Goal: Find specific page/section: Find specific page/section

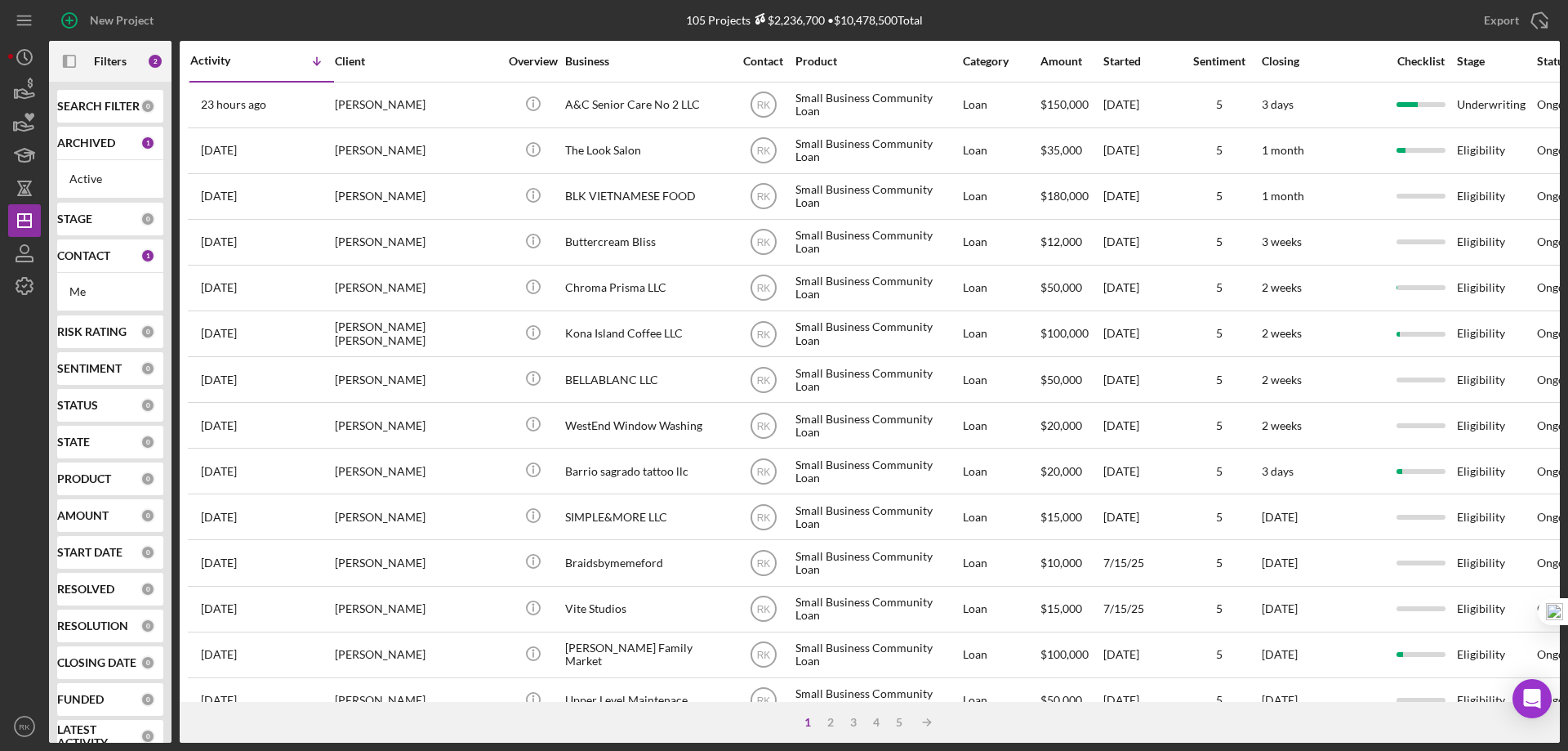
click at [76, 109] on b "SEARCH FILTER" at bounding box center [99, 105] width 82 height 13
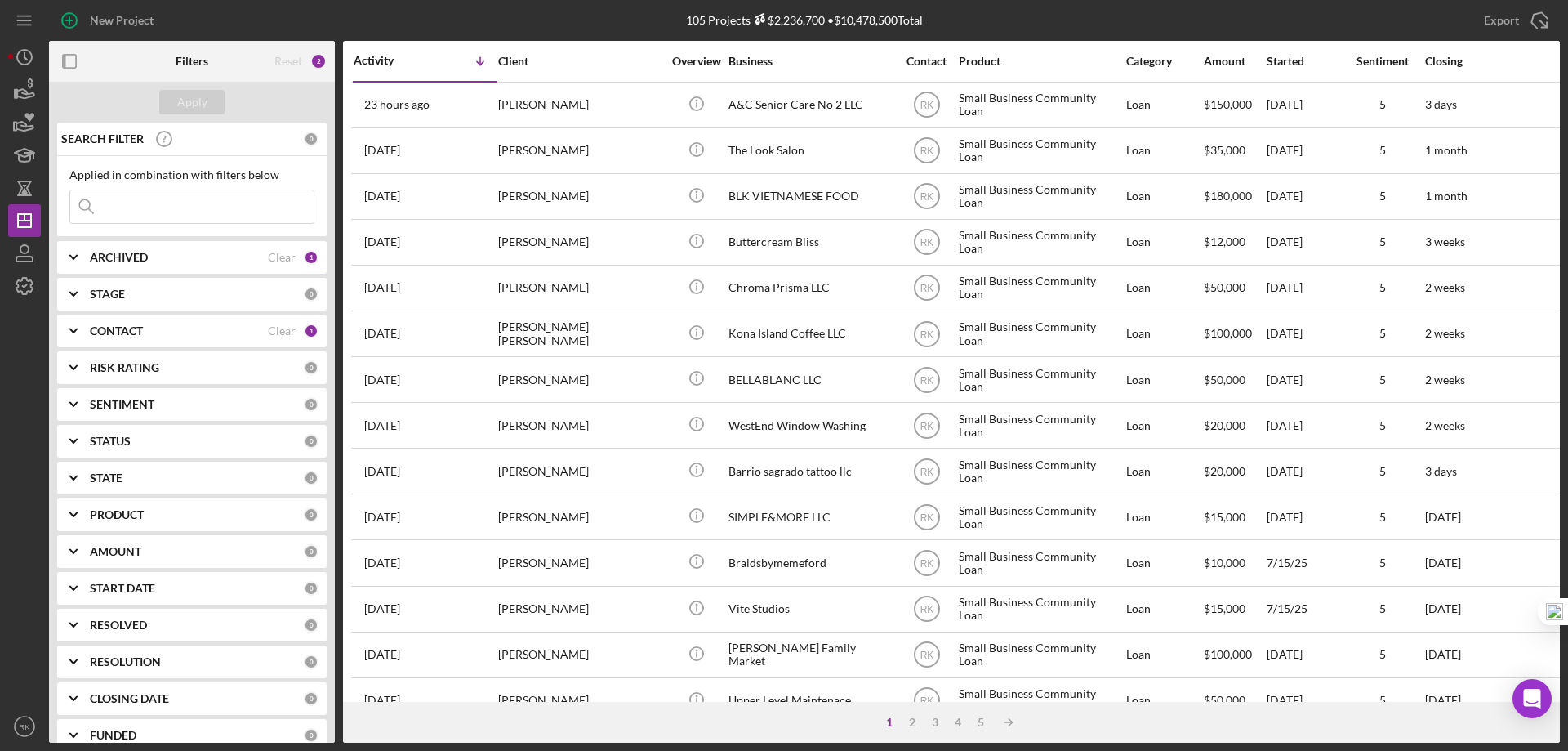
click at [132, 212] on input at bounding box center [192, 207] width 243 height 33
type input "Amores Mechanical Inc."
click at [189, 108] on div "Apply" at bounding box center [192, 102] width 30 height 25
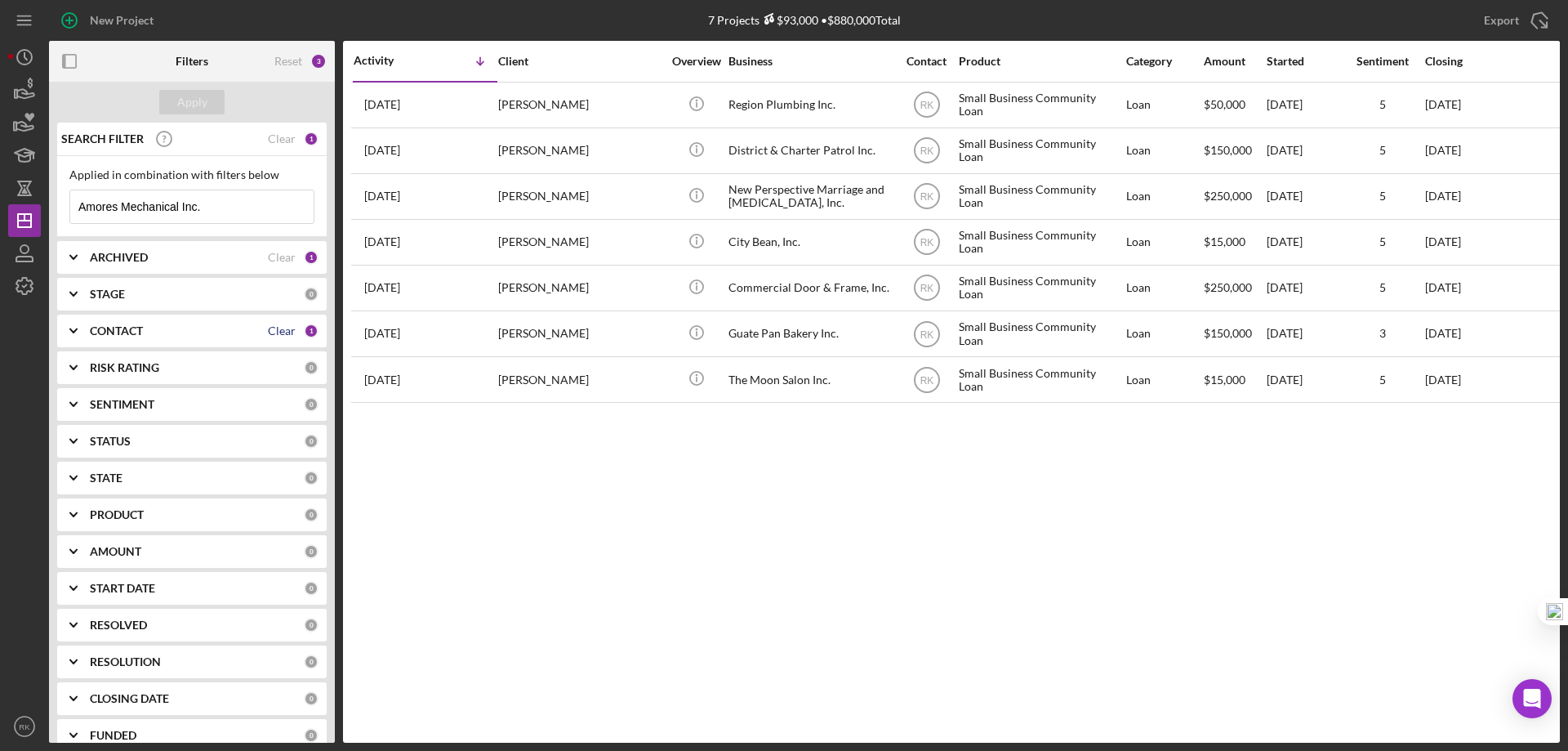
click at [268, 330] on div "Clear" at bounding box center [282, 330] width 27 height 13
click at [189, 99] on div "Apply" at bounding box center [192, 102] width 30 height 25
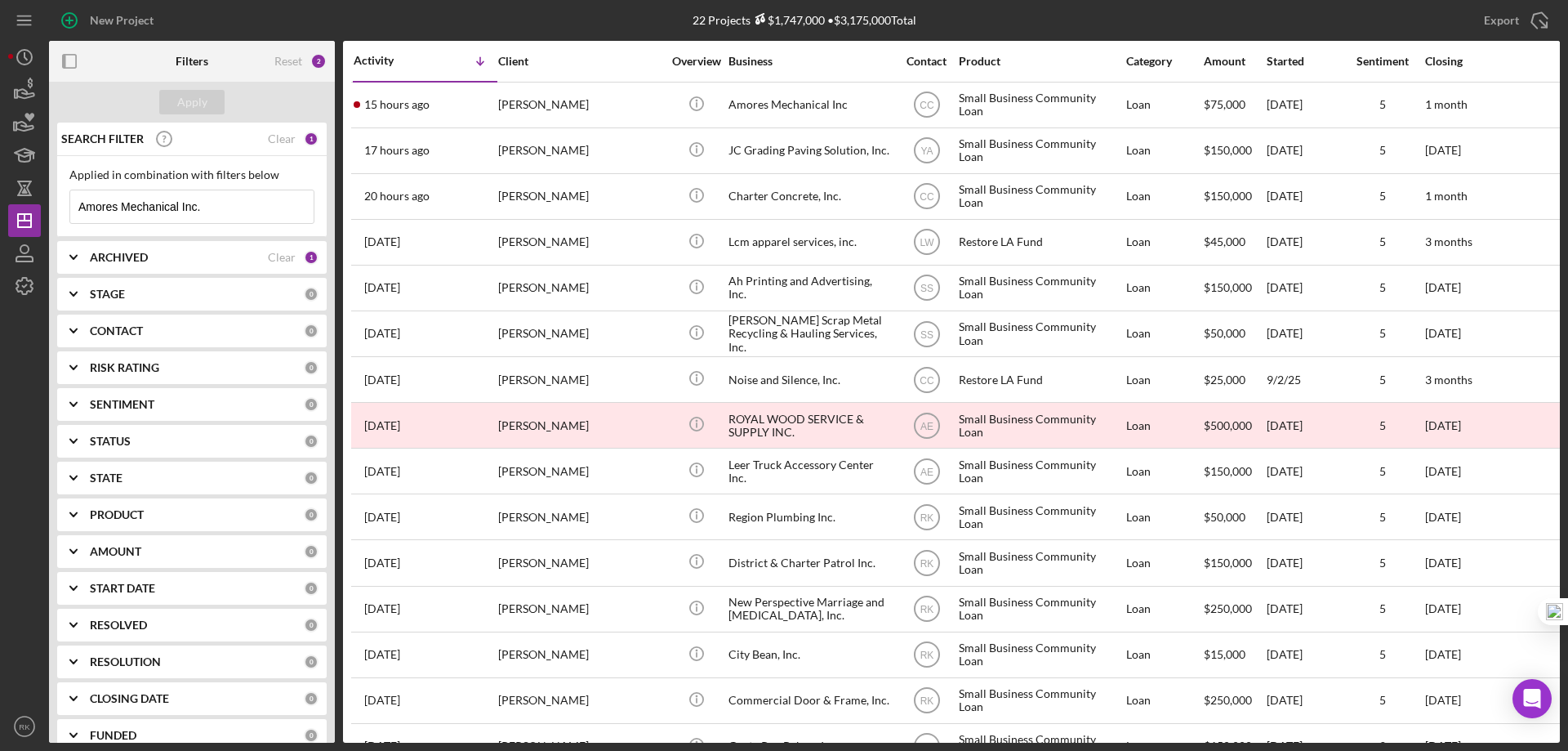
drag, startPoint x: 216, startPoint y: 208, endPoint x: 230, endPoint y: 191, distance: 22.0
click at [214, 204] on input "Amores Mechanical Inc." at bounding box center [192, 207] width 243 height 33
click at [279, 141] on div "Clear" at bounding box center [282, 138] width 27 height 13
click at [135, 329] on b "CONTACT" at bounding box center [117, 330] width 53 height 13
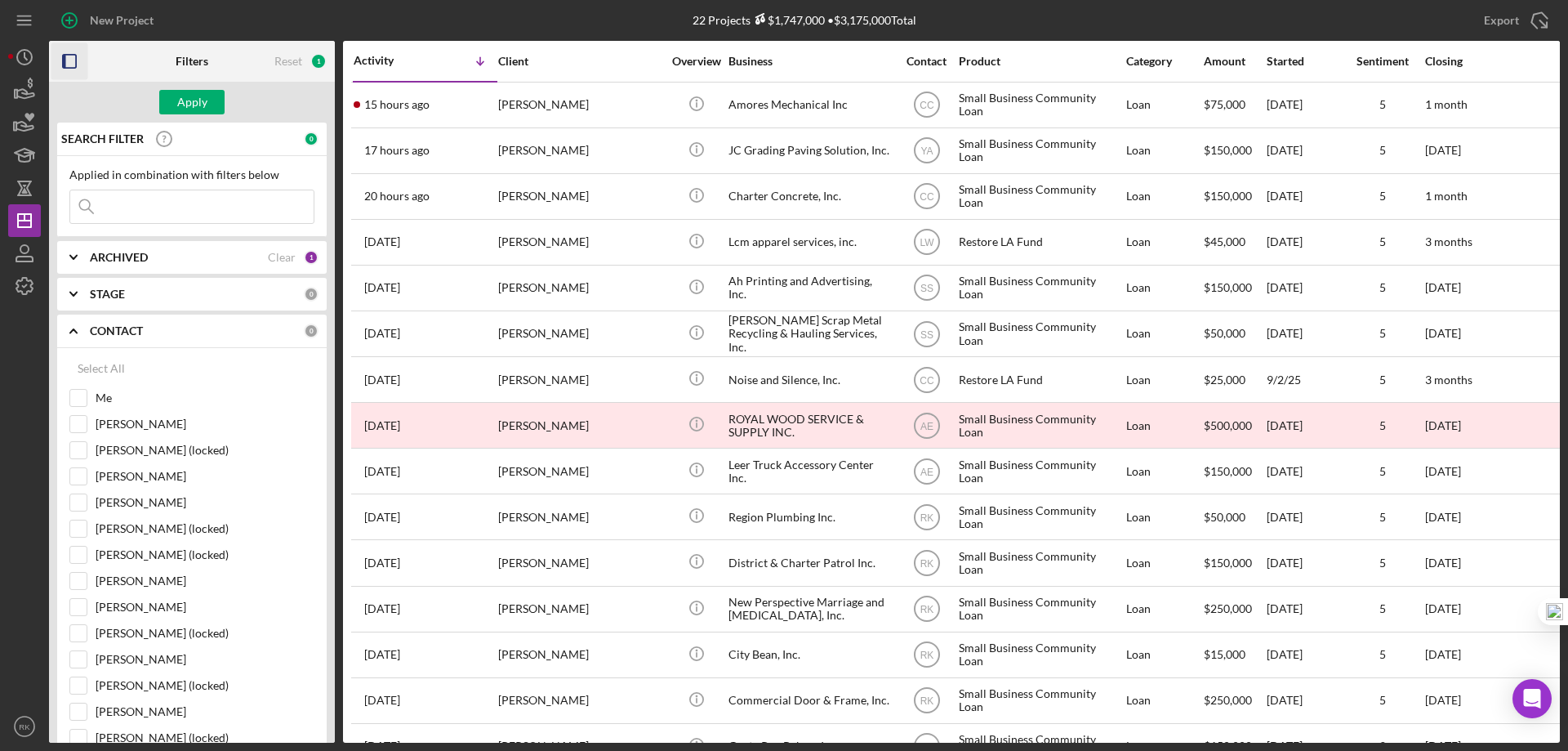
click at [70, 65] on icon "button" at bounding box center [69, 62] width 37 height 37
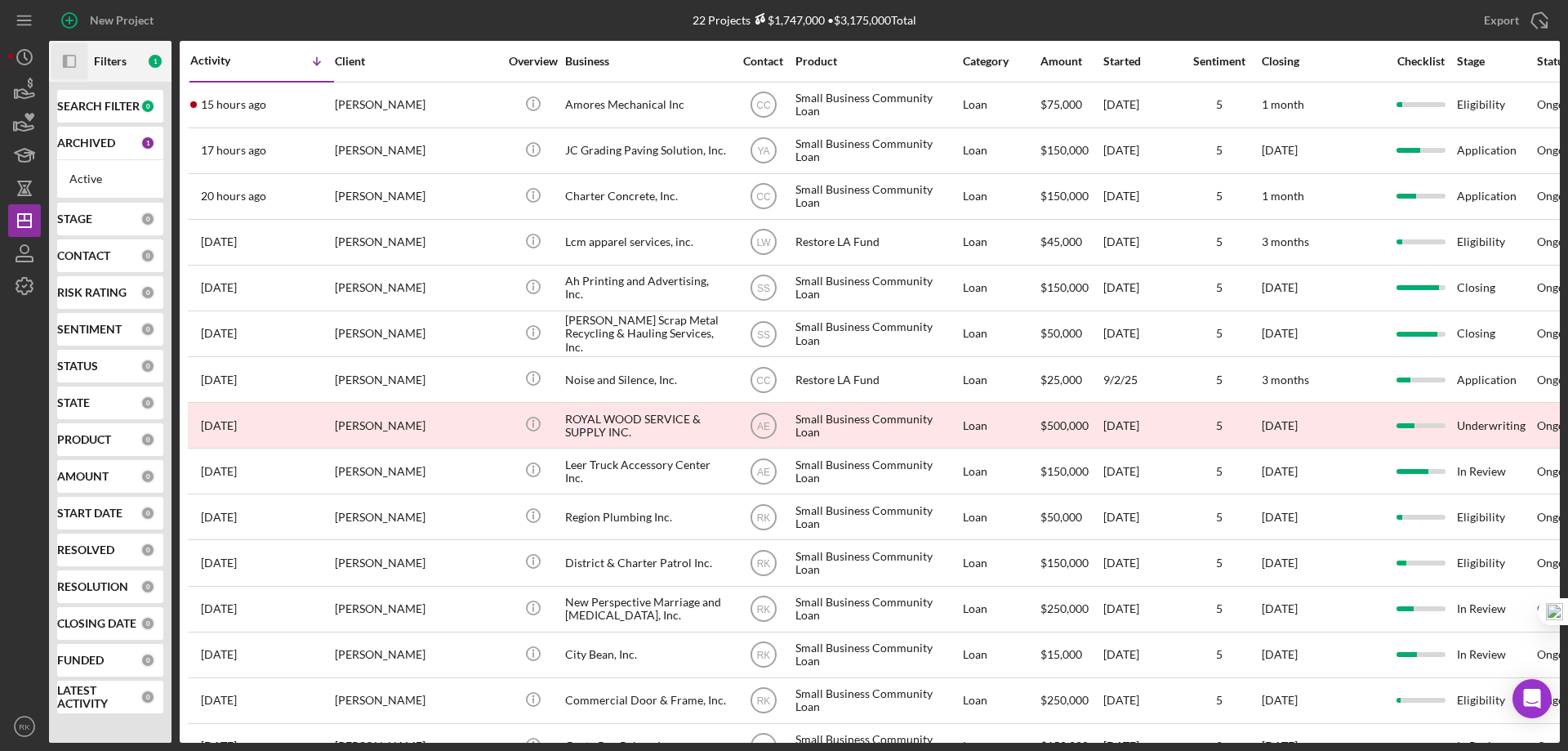
click at [88, 253] on b "CONTACT" at bounding box center [84, 255] width 53 height 13
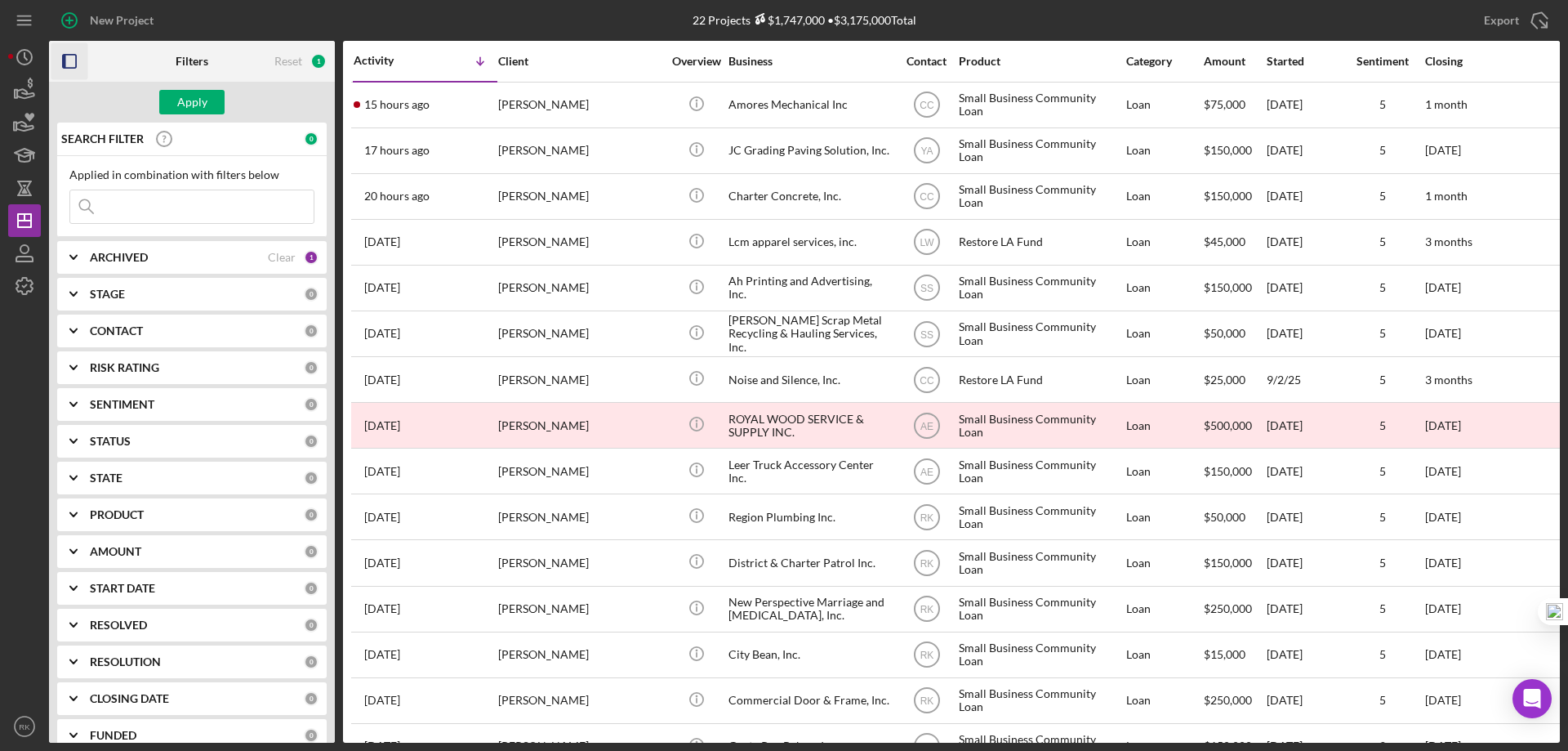
click at [102, 326] on b "CONTACT" at bounding box center [117, 330] width 53 height 13
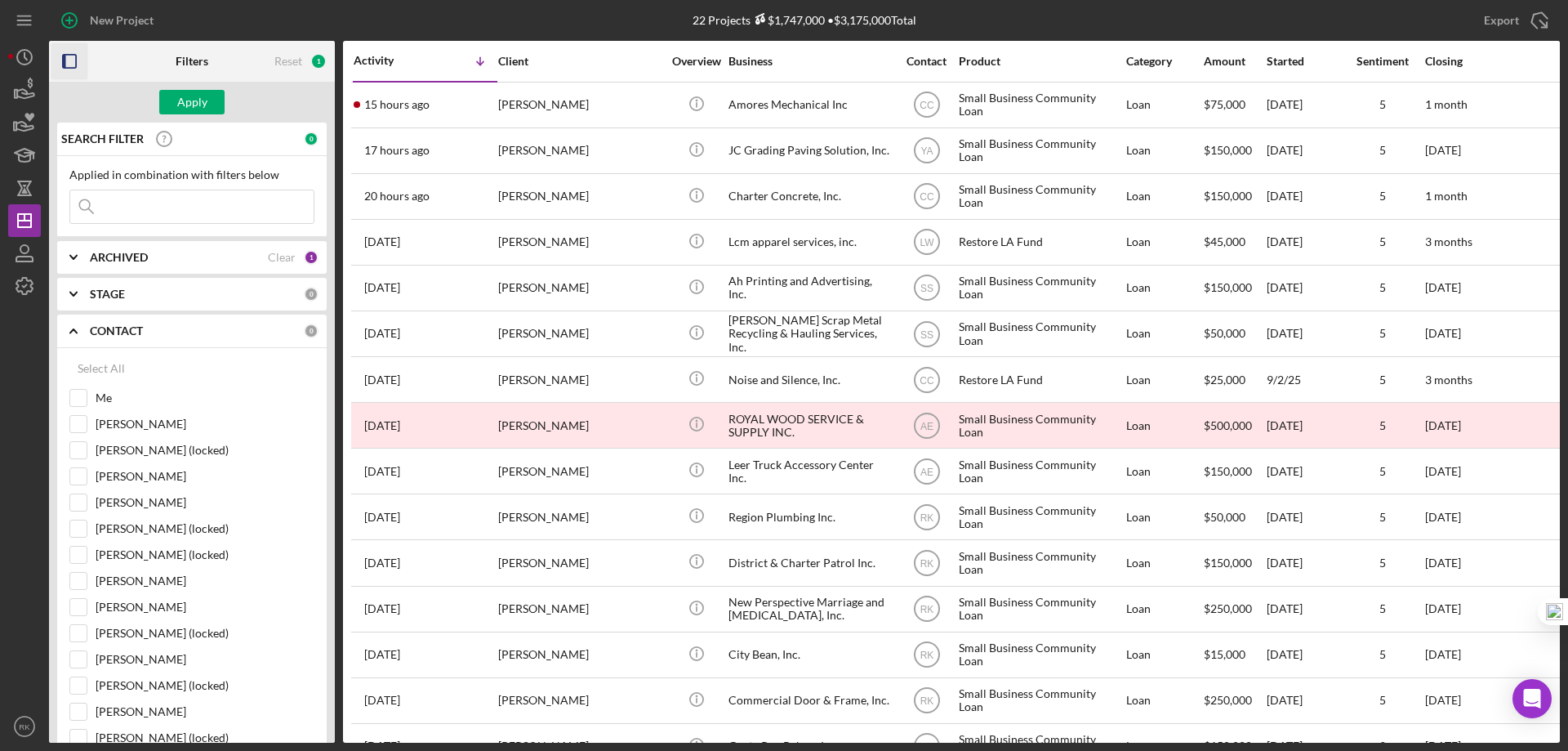
click at [102, 326] on b "CONTACT" at bounding box center [117, 330] width 53 height 13
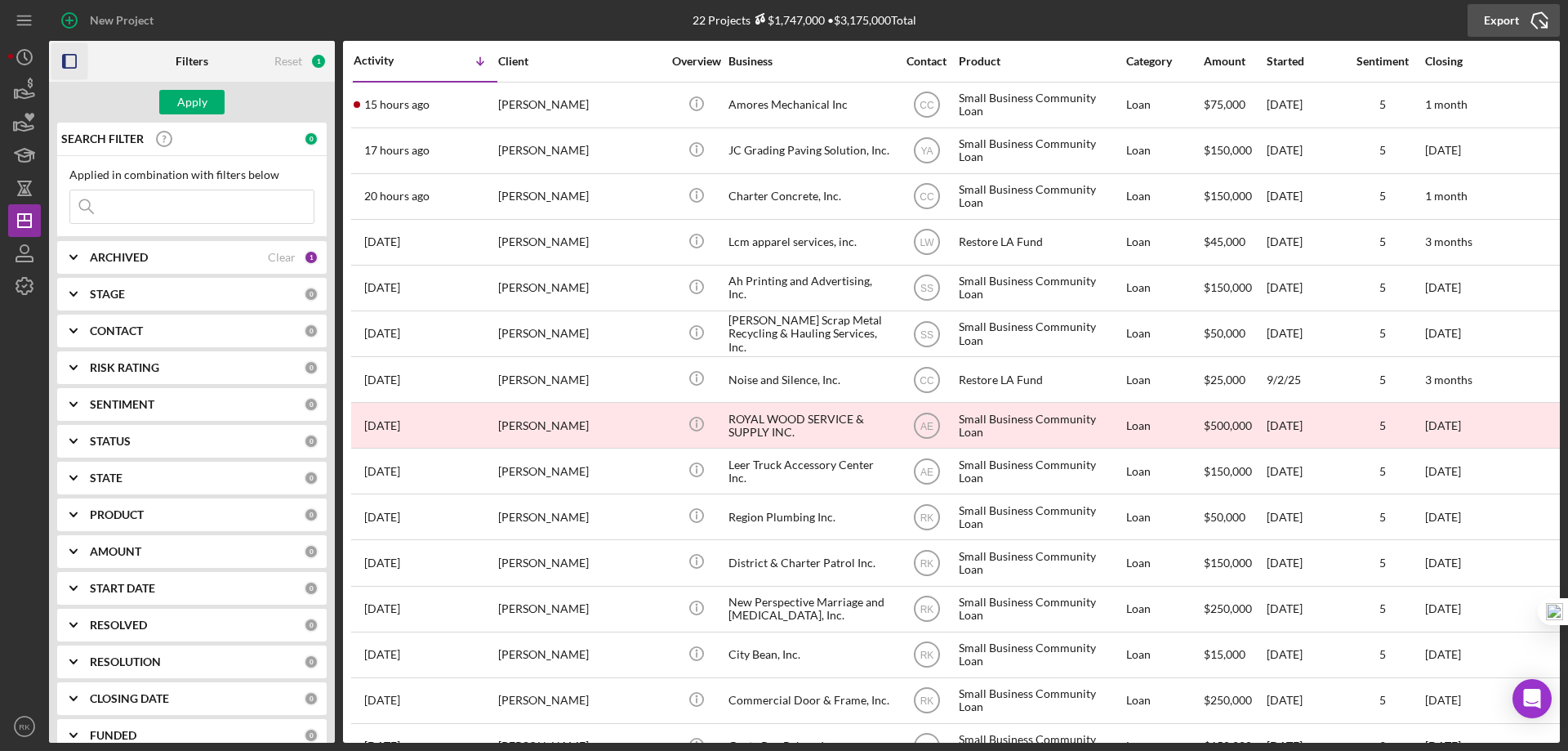
click at [1535, 21] on icon "Icon/Export" at bounding box center [1540, 21] width 41 height 41
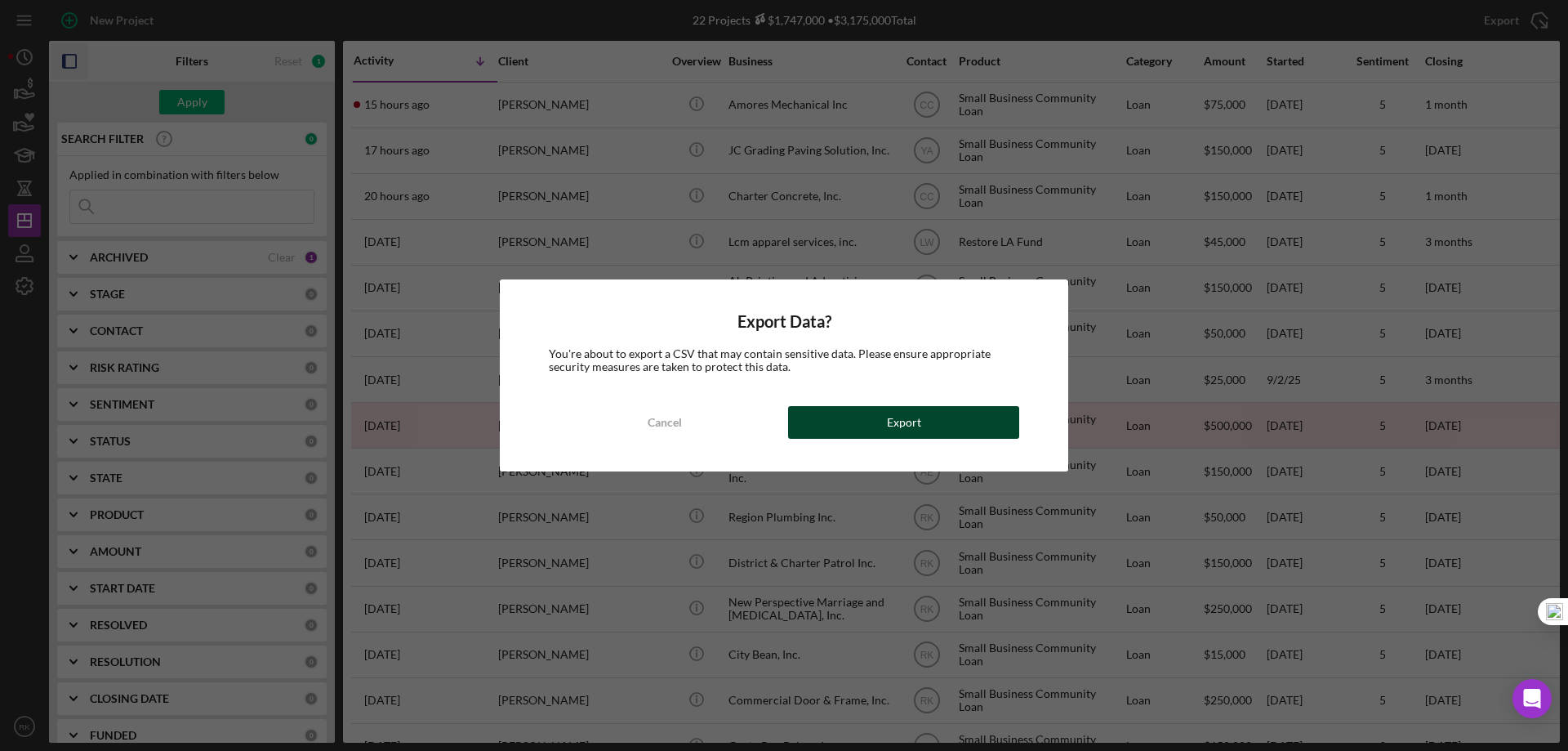
click at [907, 422] on div "Export" at bounding box center [904, 423] width 34 height 33
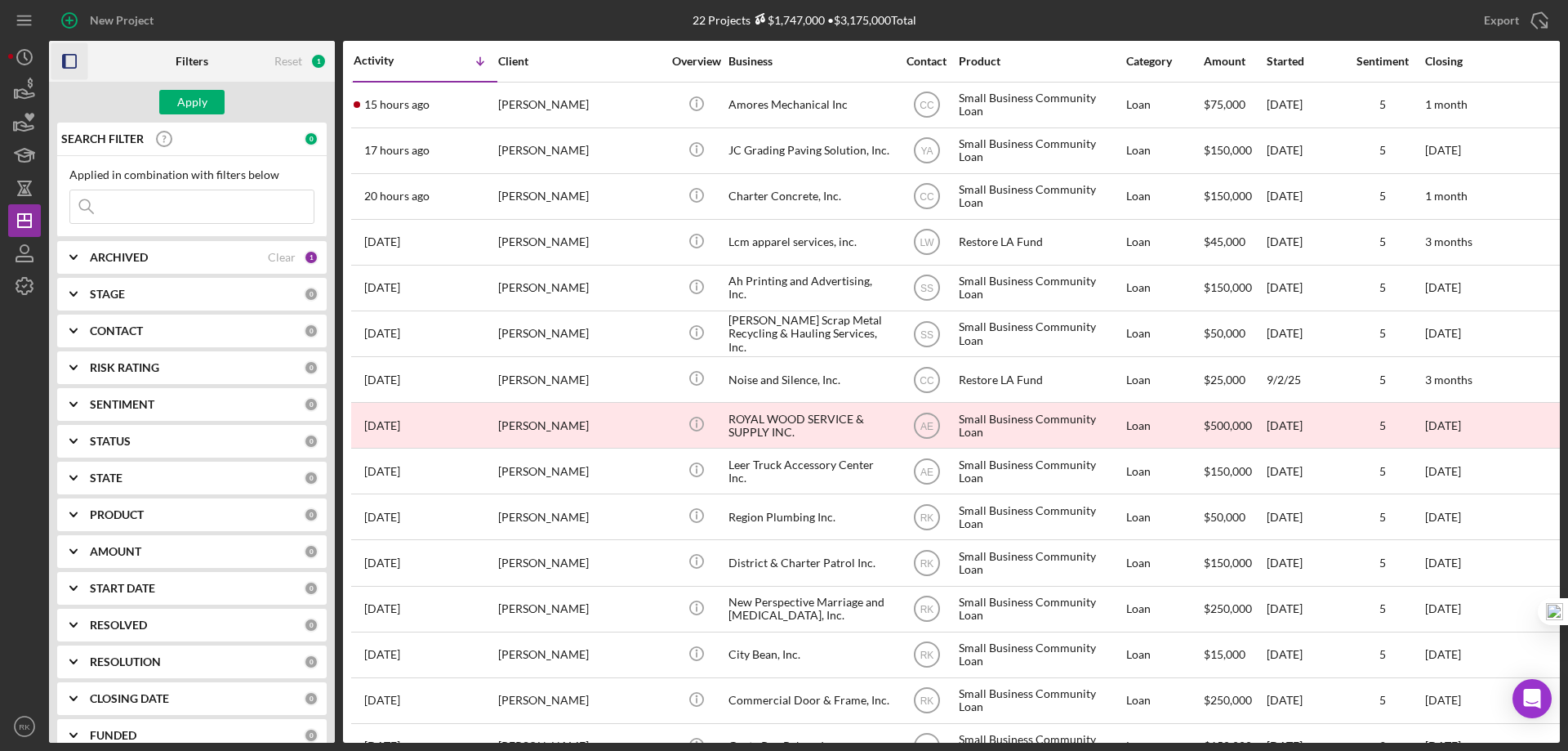
drag, startPoint x: 135, startPoint y: 333, endPoint x: 135, endPoint y: 342, distance: 9.0
click at [135, 333] on b "CONTACT" at bounding box center [117, 330] width 53 height 13
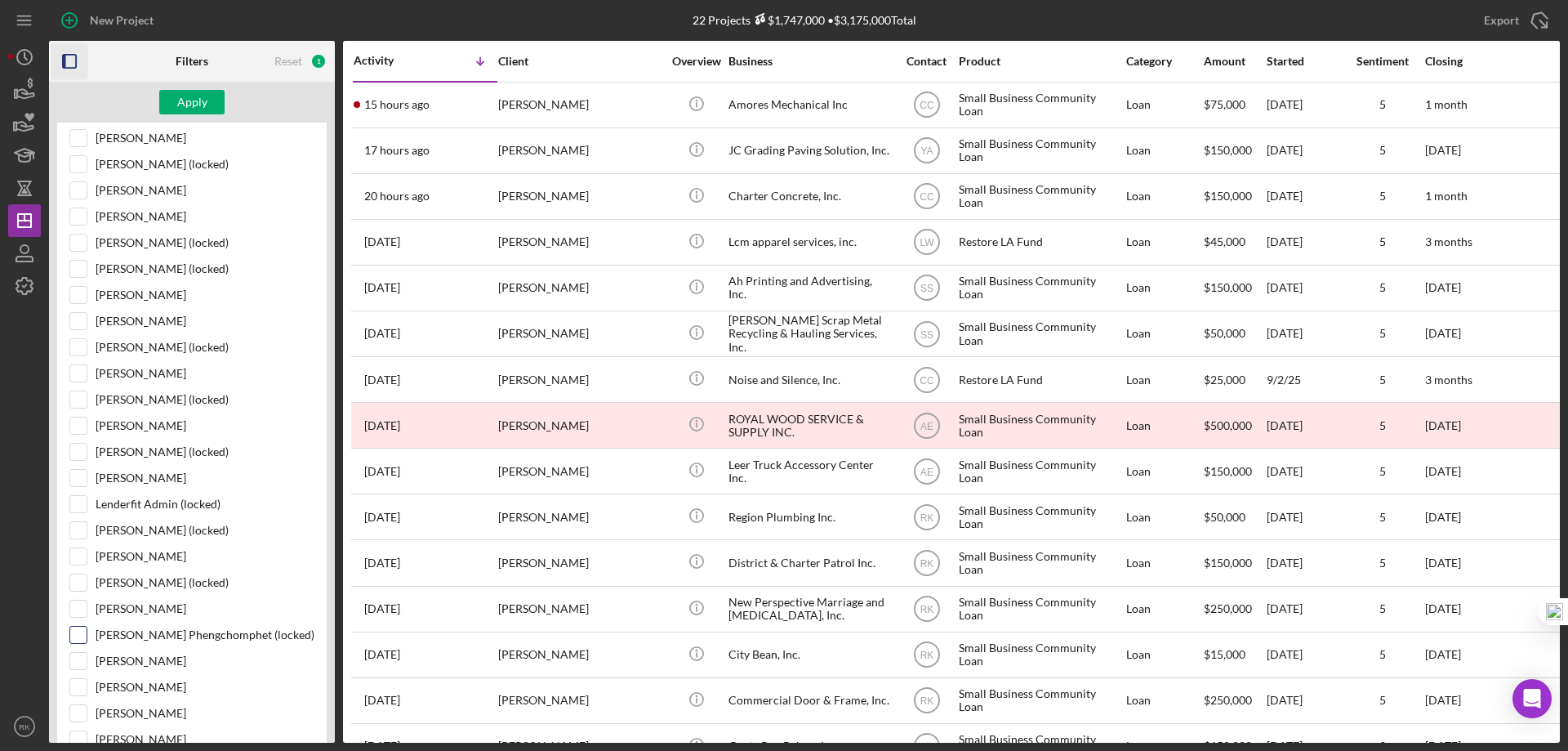
scroll to position [299, 0]
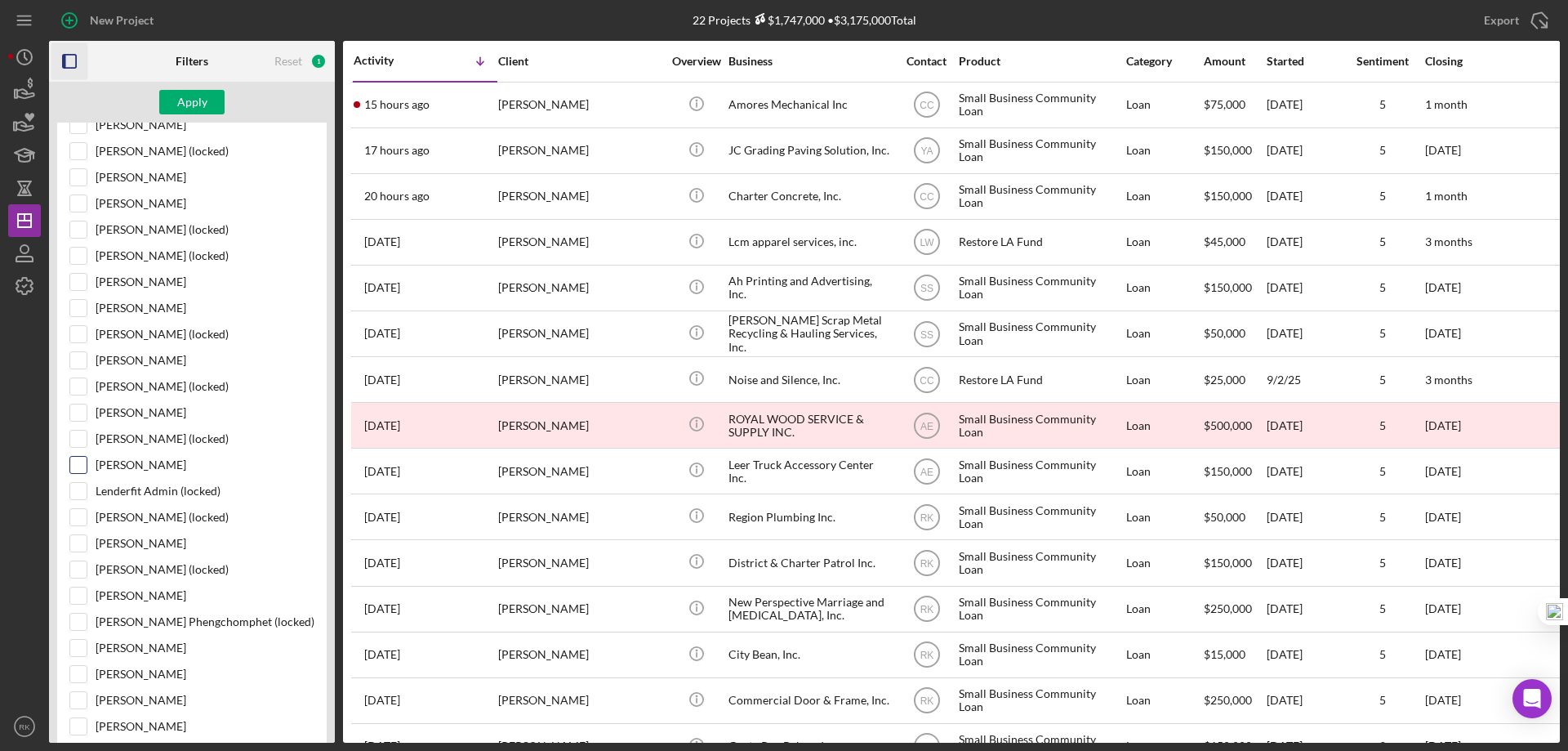
click at [75, 463] on input "Yash Abichandani" at bounding box center [78, 465] width 16 height 16
checkbox input "true"
click at [198, 99] on div "Apply" at bounding box center [192, 102] width 30 height 25
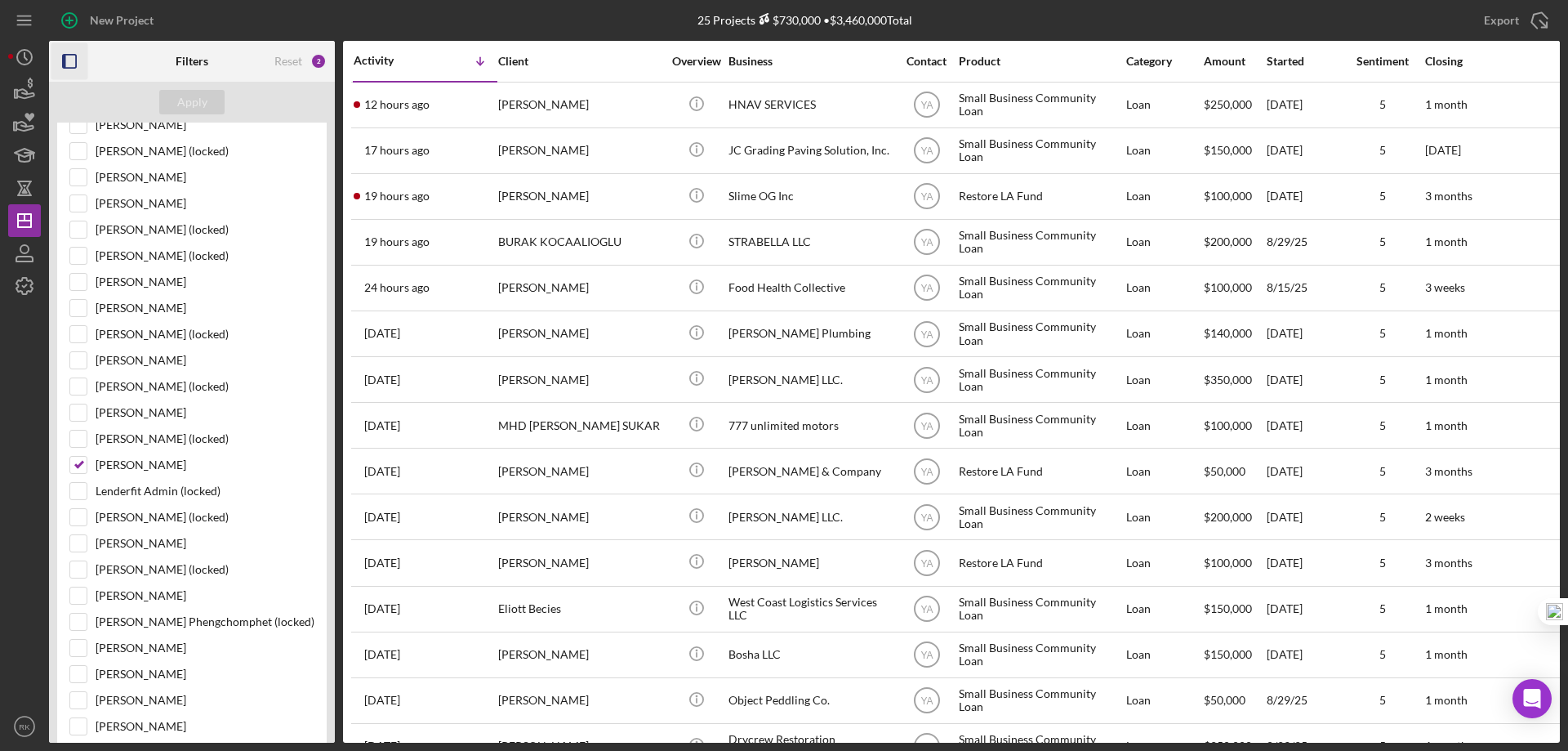
click at [69, 58] on icon "button" at bounding box center [69, 62] width 37 height 37
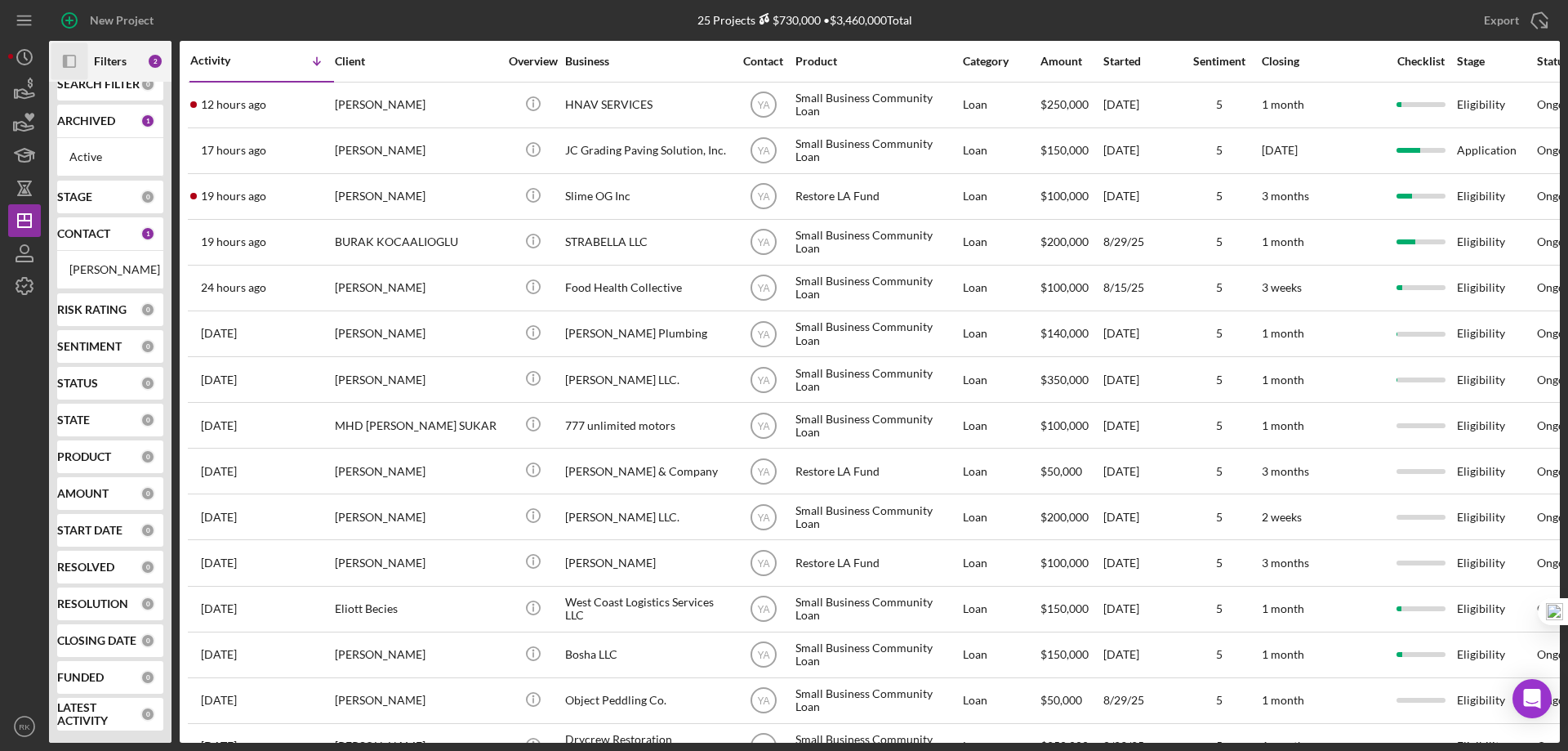
scroll to position [35, 0]
click at [85, 227] on b "CONTACT" at bounding box center [84, 233] width 53 height 13
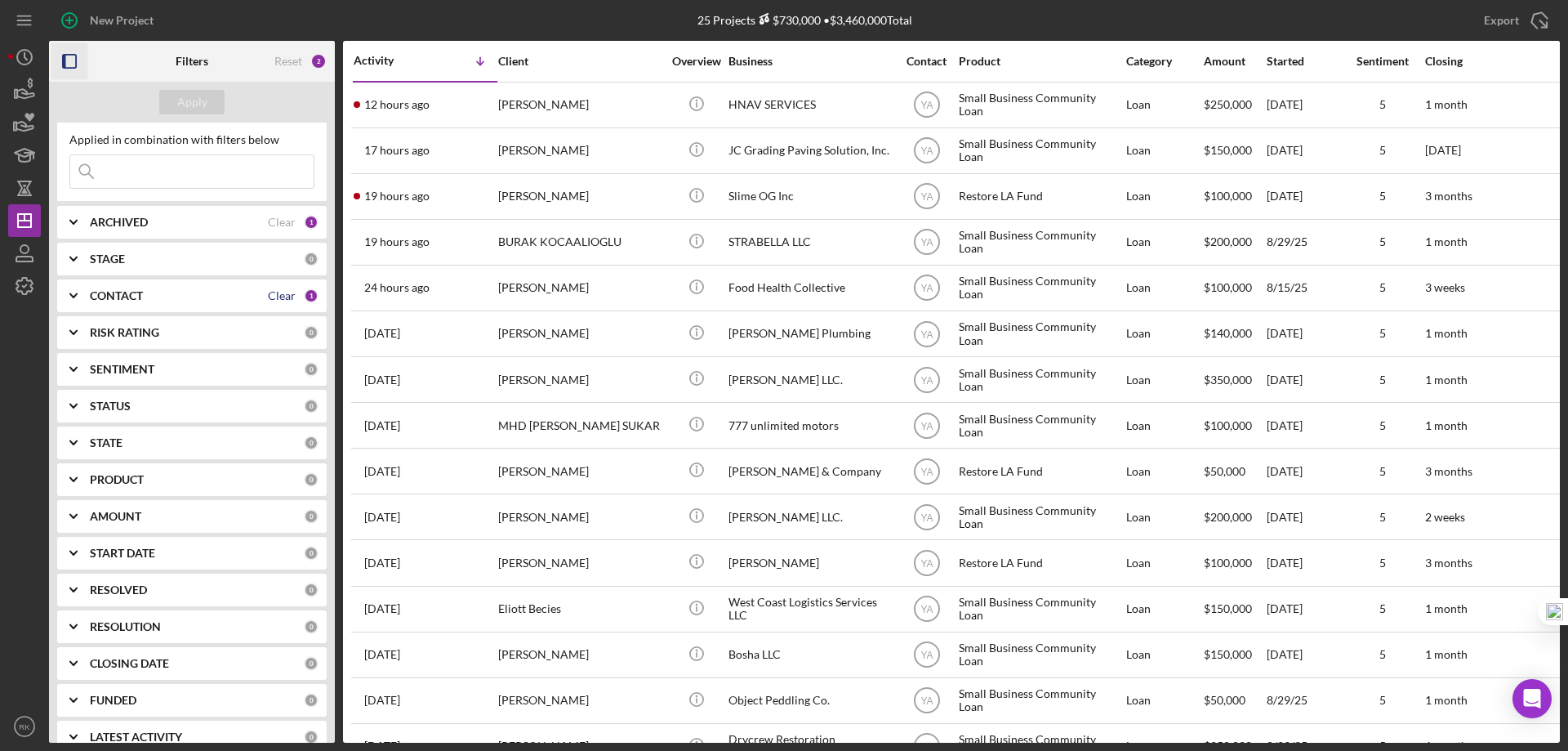
click at [276, 297] on div "Clear" at bounding box center [282, 295] width 27 height 13
click at [67, 59] on icon "button" at bounding box center [69, 62] width 37 height 37
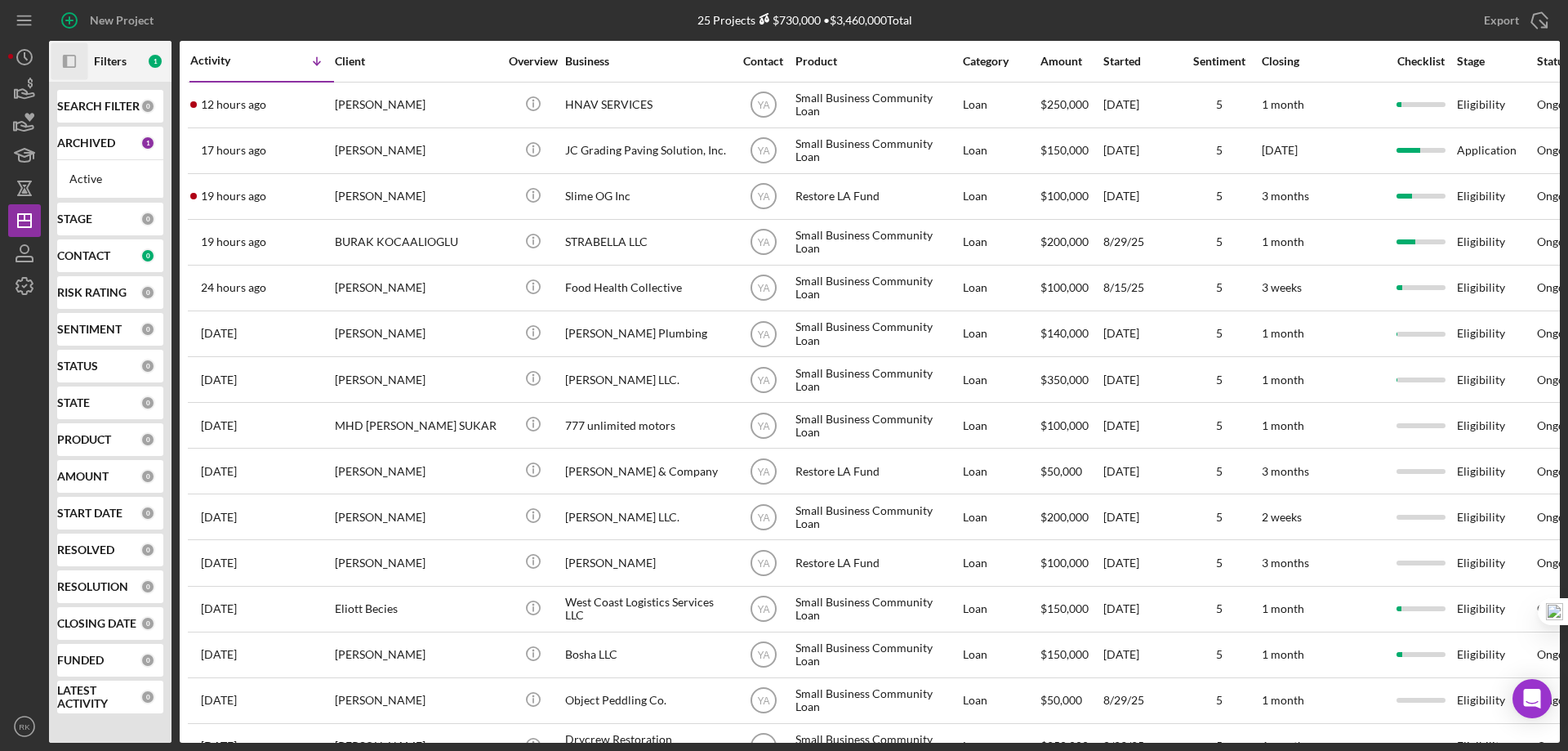
scroll to position [0, 0]
drag, startPoint x: 101, startPoint y: 255, endPoint x: 137, endPoint y: 288, distance: 48.8
click at [101, 255] on b "CONTACT" at bounding box center [84, 255] width 53 height 13
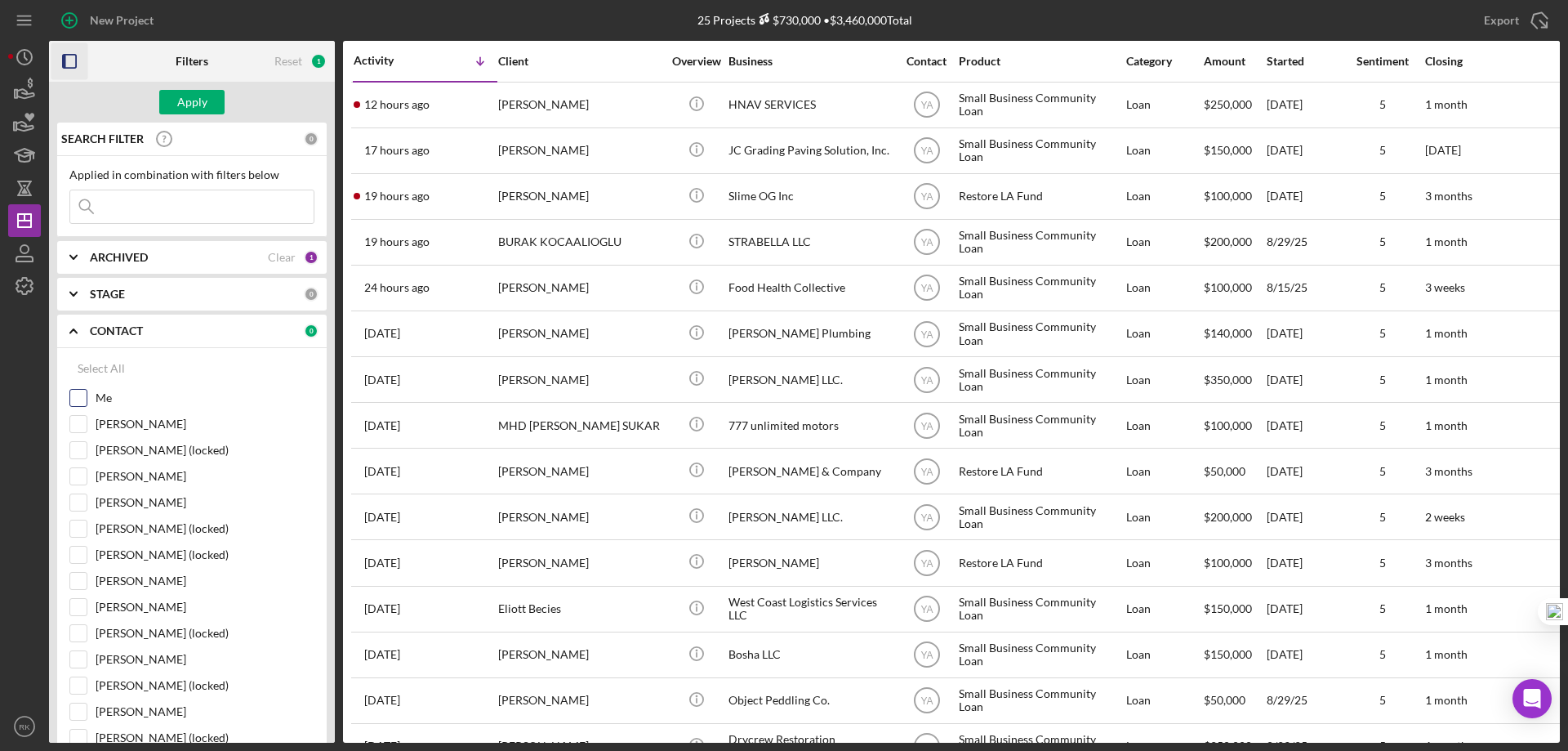
click at [82, 398] on input "Me" at bounding box center [78, 398] width 16 height 16
checkbox input "true"
click at [77, 424] on input "Grace Fenton" at bounding box center [78, 424] width 16 height 16
checkbox input "true"
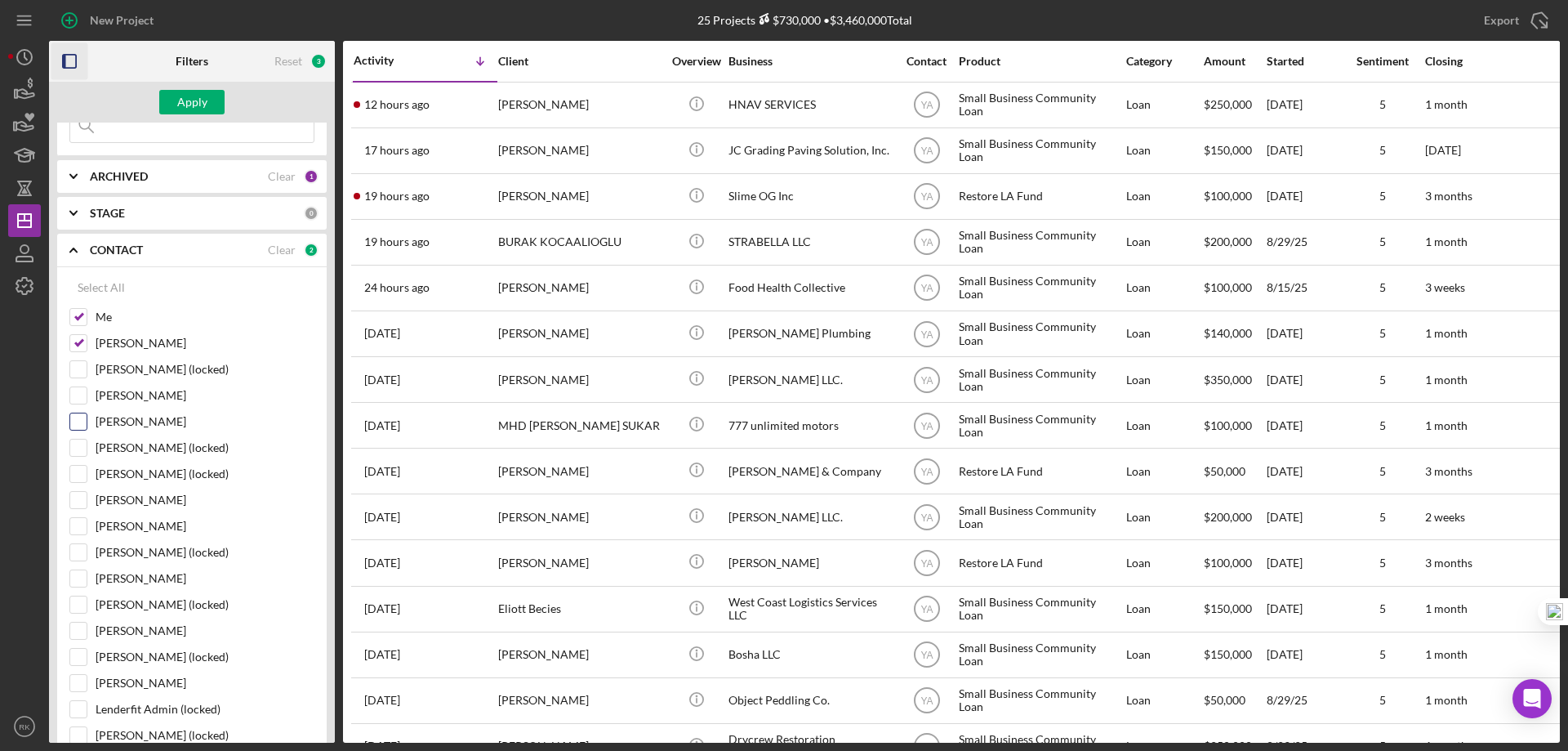
scroll to position [81, 0]
click at [81, 580] on input "Lameisha Williams" at bounding box center [78, 577] width 16 height 16
checkbox input "true"
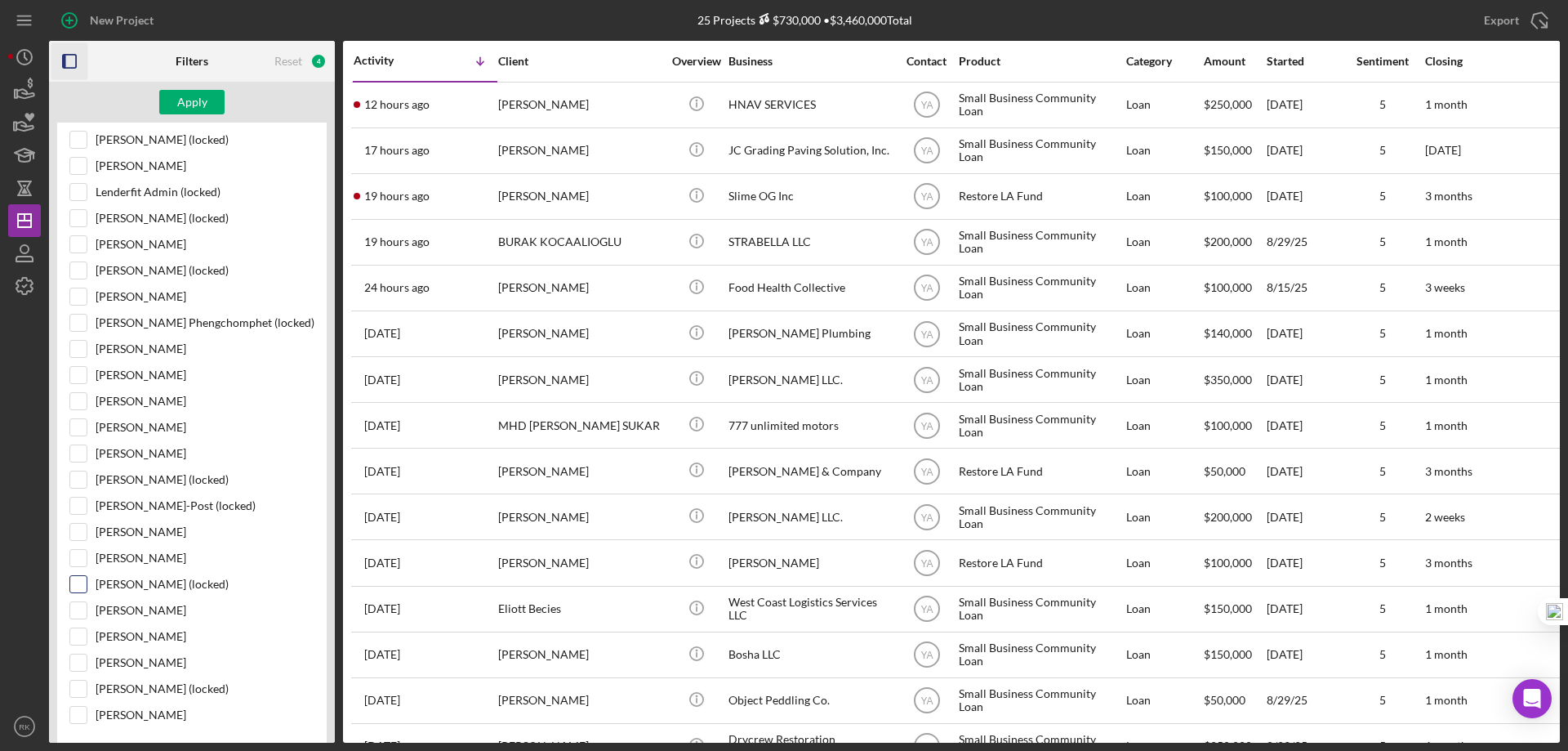
scroll to position [599, 0]
click at [79, 556] on input "Cassandra Cervera" at bounding box center [78, 557] width 16 height 16
checkbox input "true"
click at [73, 163] on input "Yash Abichandani" at bounding box center [78, 165] width 16 height 16
checkbox input "true"
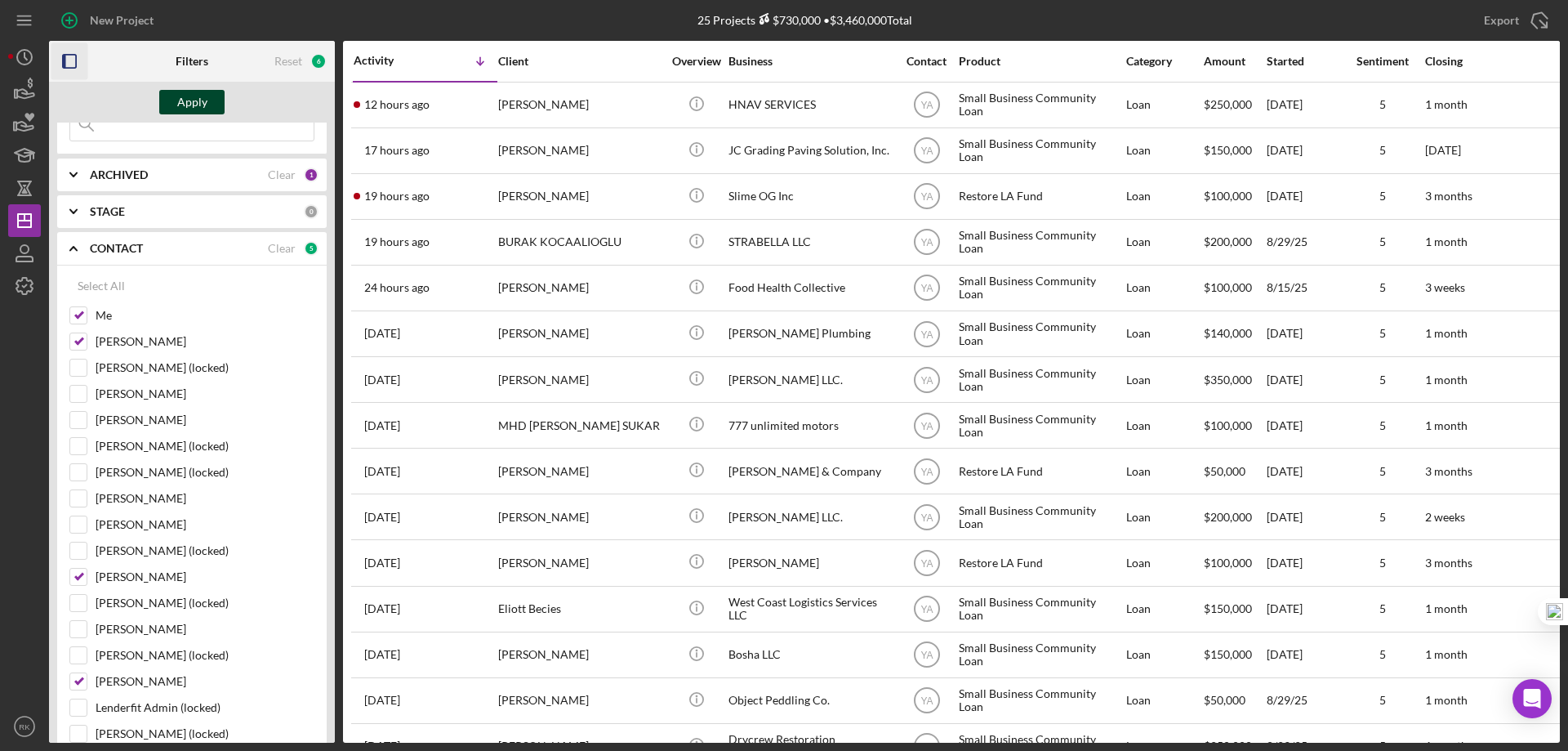
scroll to position [81, 0]
click at [194, 103] on div "Apply" at bounding box center [192, 102] width 30 height 25
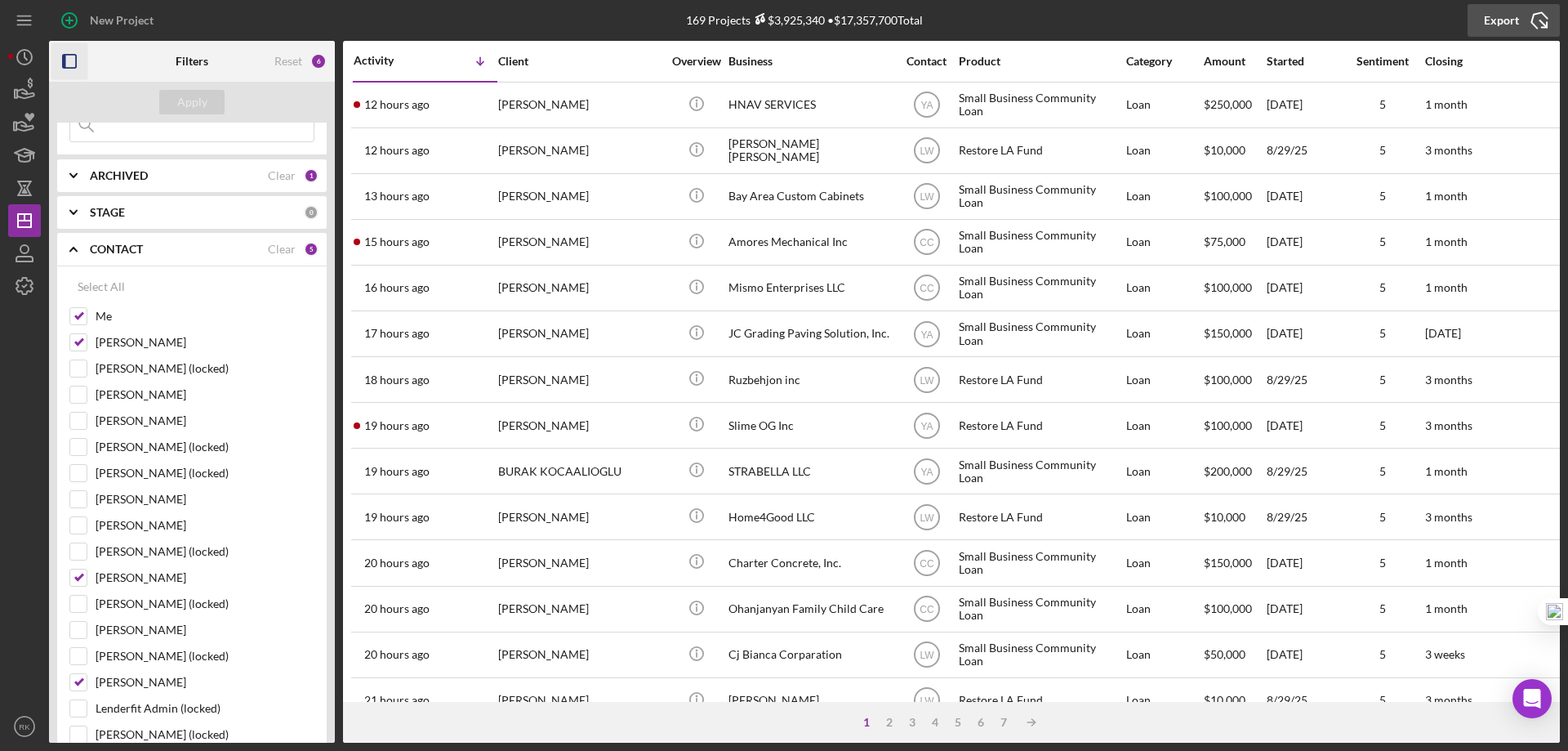
click at [1535, 22] on icon "Icon/Export" at bounding box center [1540, 21] width 41 height 41
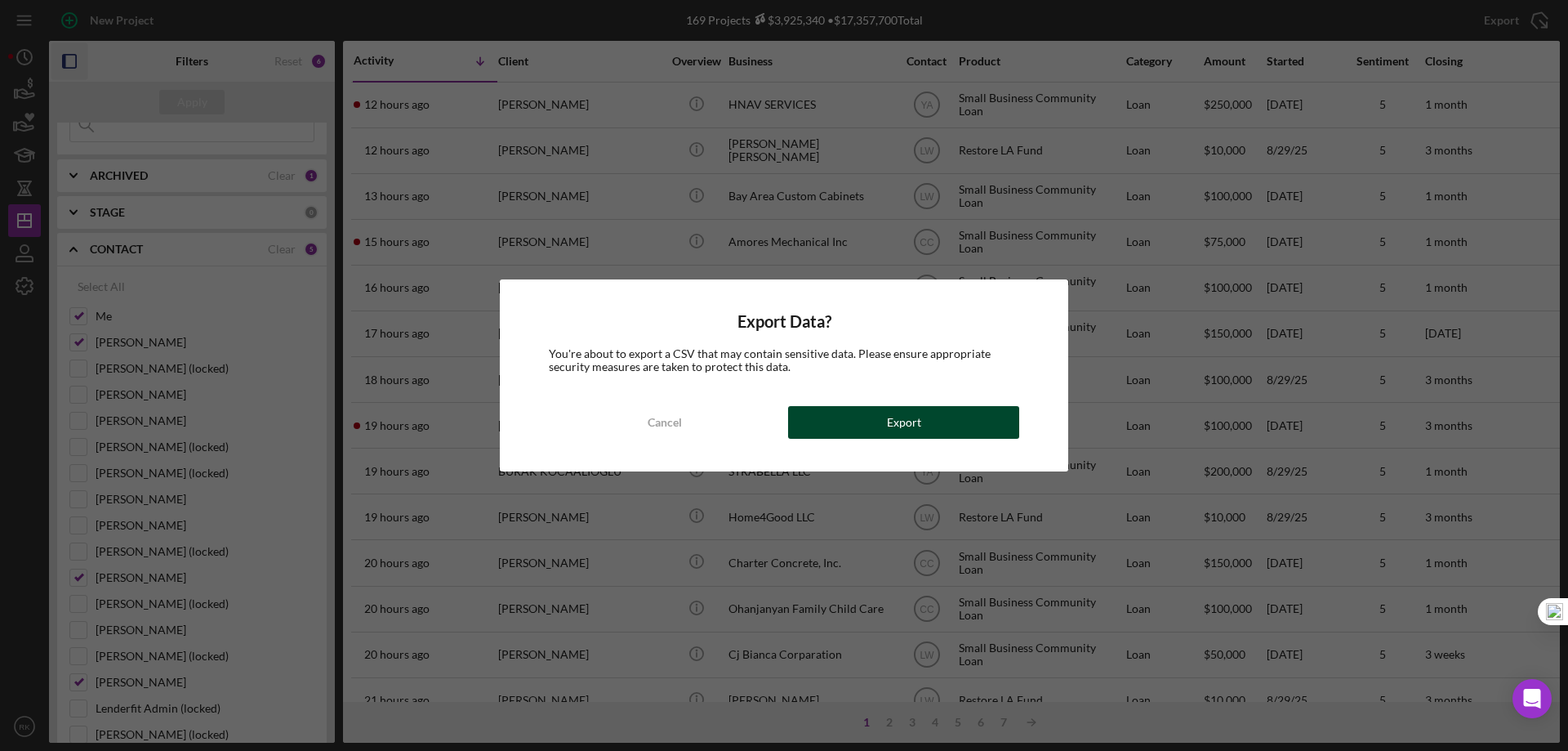
click at [890, 421] on div "Export" at bounding box center [904, 423] width 34 height 33
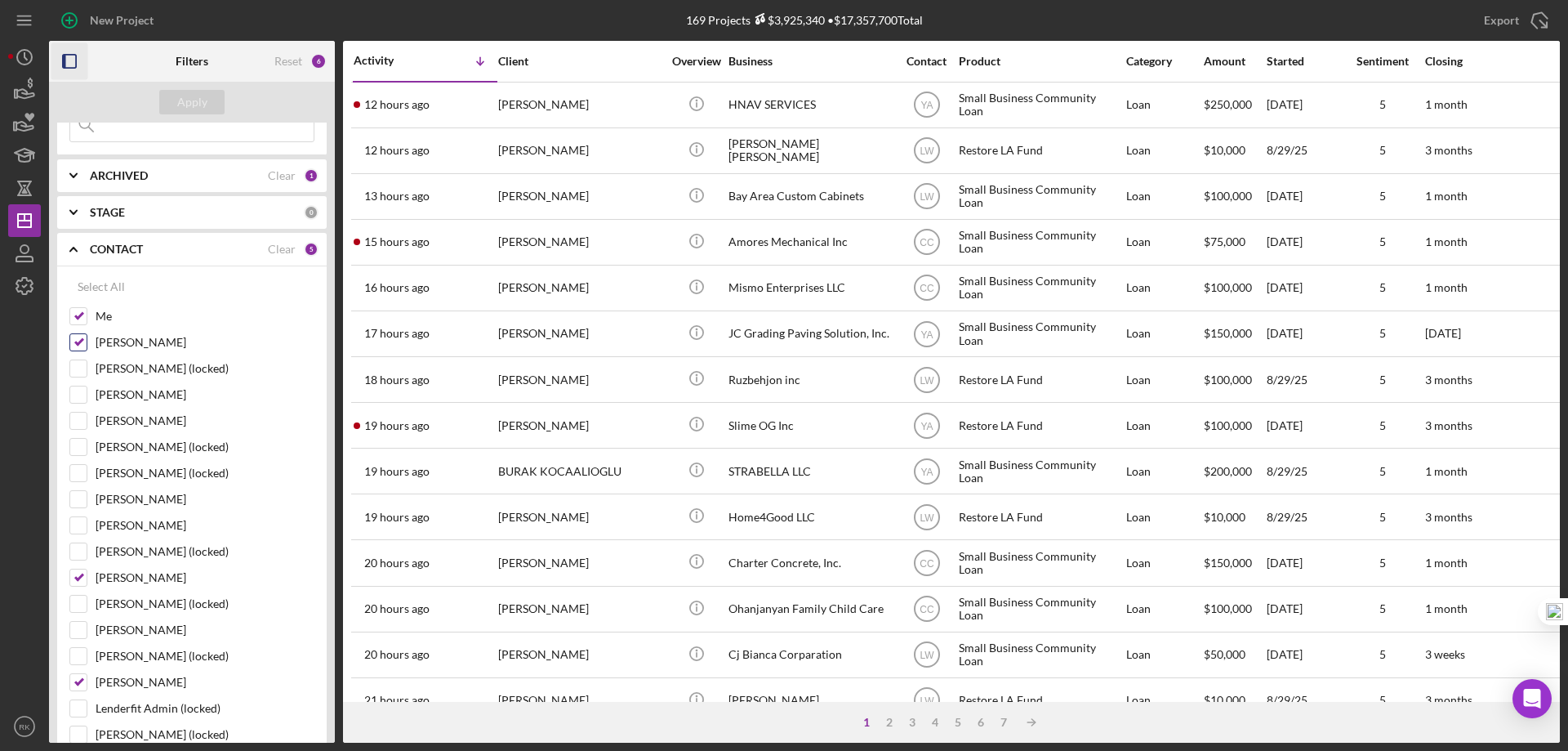
drag, startPoint x: 79, startPoint y: 316, endPoint x: 79, endPoint y: 337, distance: 21.0
click at [79, 323] on input "Me" at bounding box center [78, 315] width 16 height 16
checkbox input "false"
drag, startPoint x: 79, startPoint y: 339, endPoint x: 77, endPoint y: 400, distance: 61.0
click at [79, 343] on input "Grace Fenton" at bounding box center [78, 342] width 16 height 16
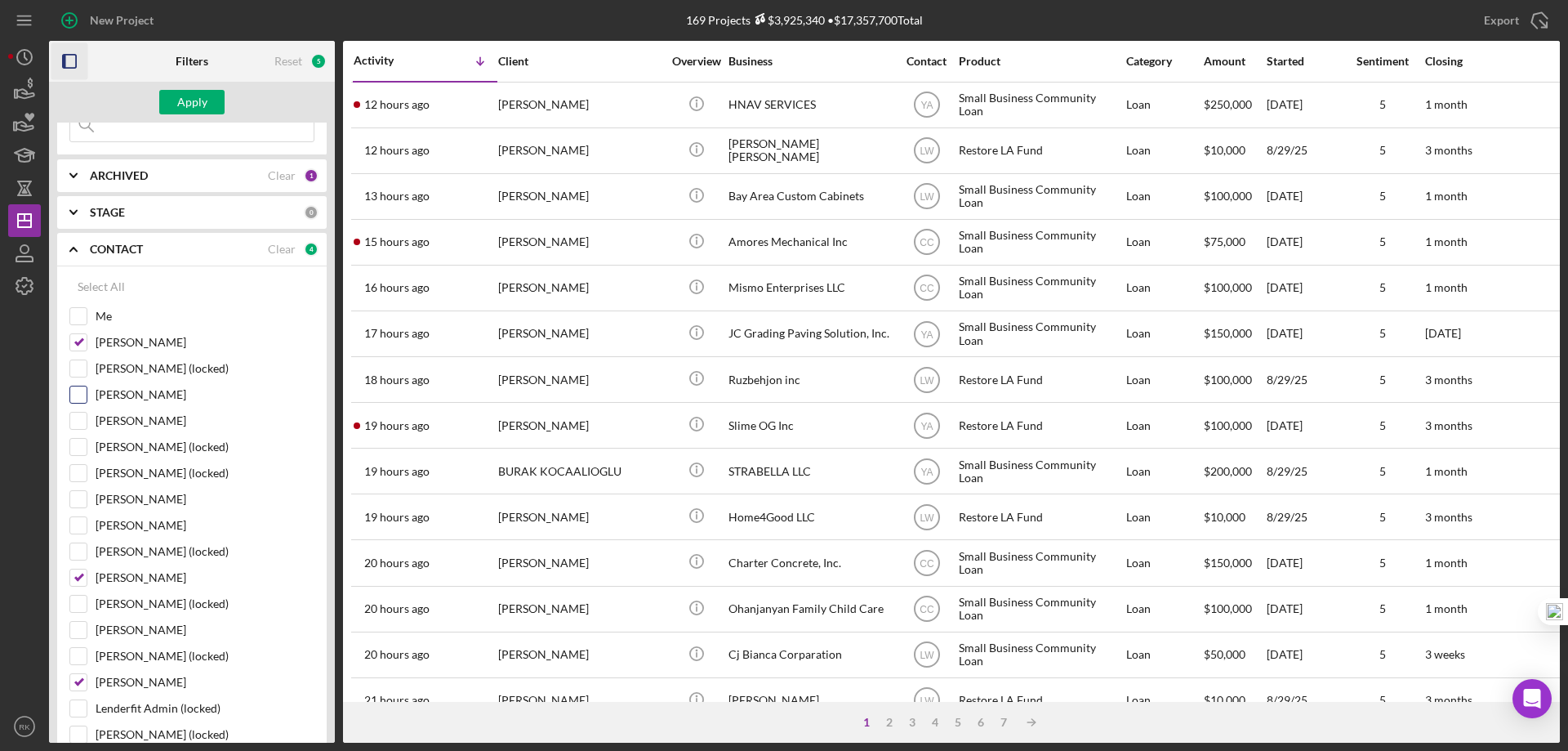
checkbox input "false"
click at [82, 575] on input "Lameisha Williams" at bounding box center [78, 577] width 16 height 16
checkbox input "false"
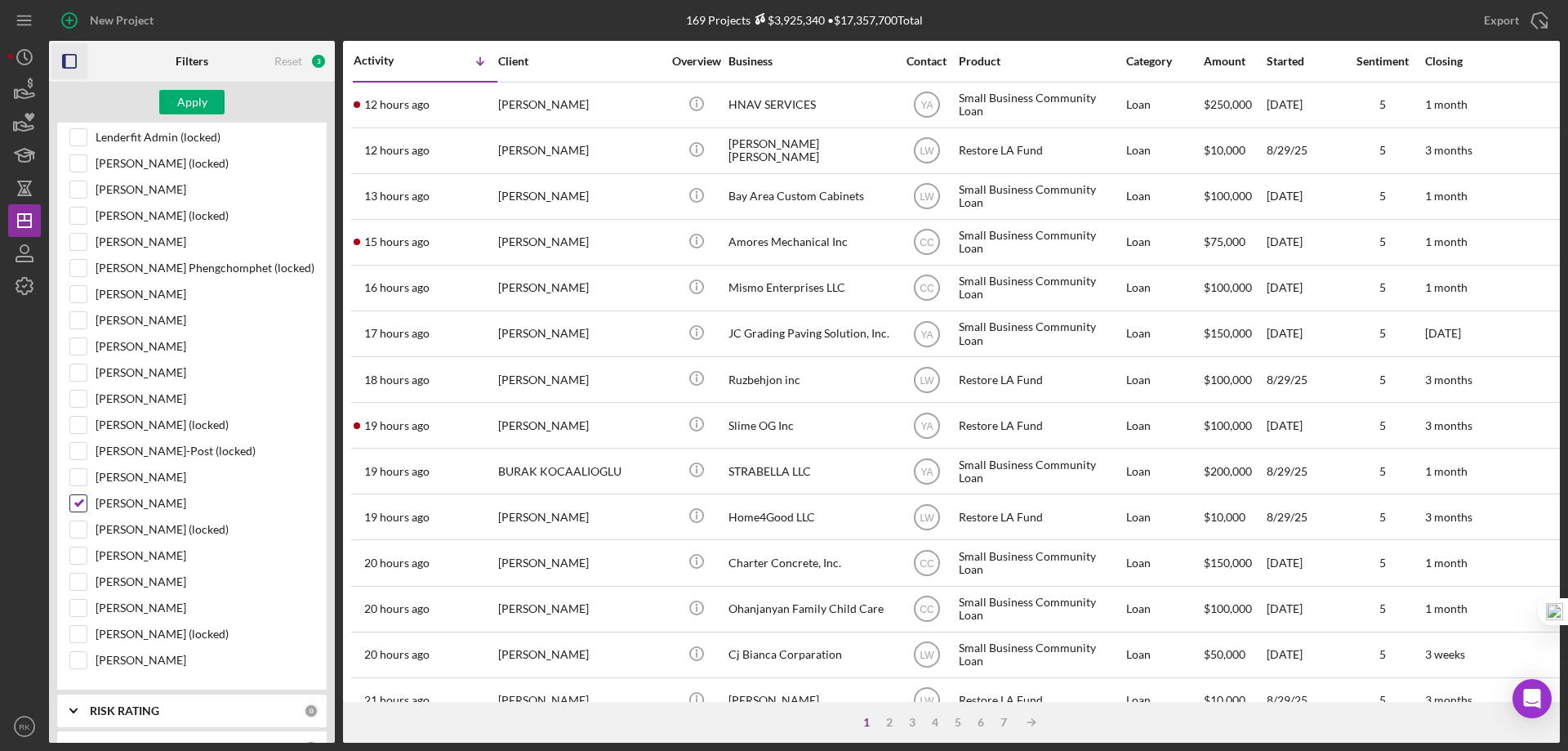
scroll to position [654, 0]
click at [79, 497] on input "Cassandra Cervera" at bounding box center [78, 502] width 16 height 16
checkbox input "false"
click at [183, 99] on div "Apply" at bounding box center [192, 102] width 30 height 25
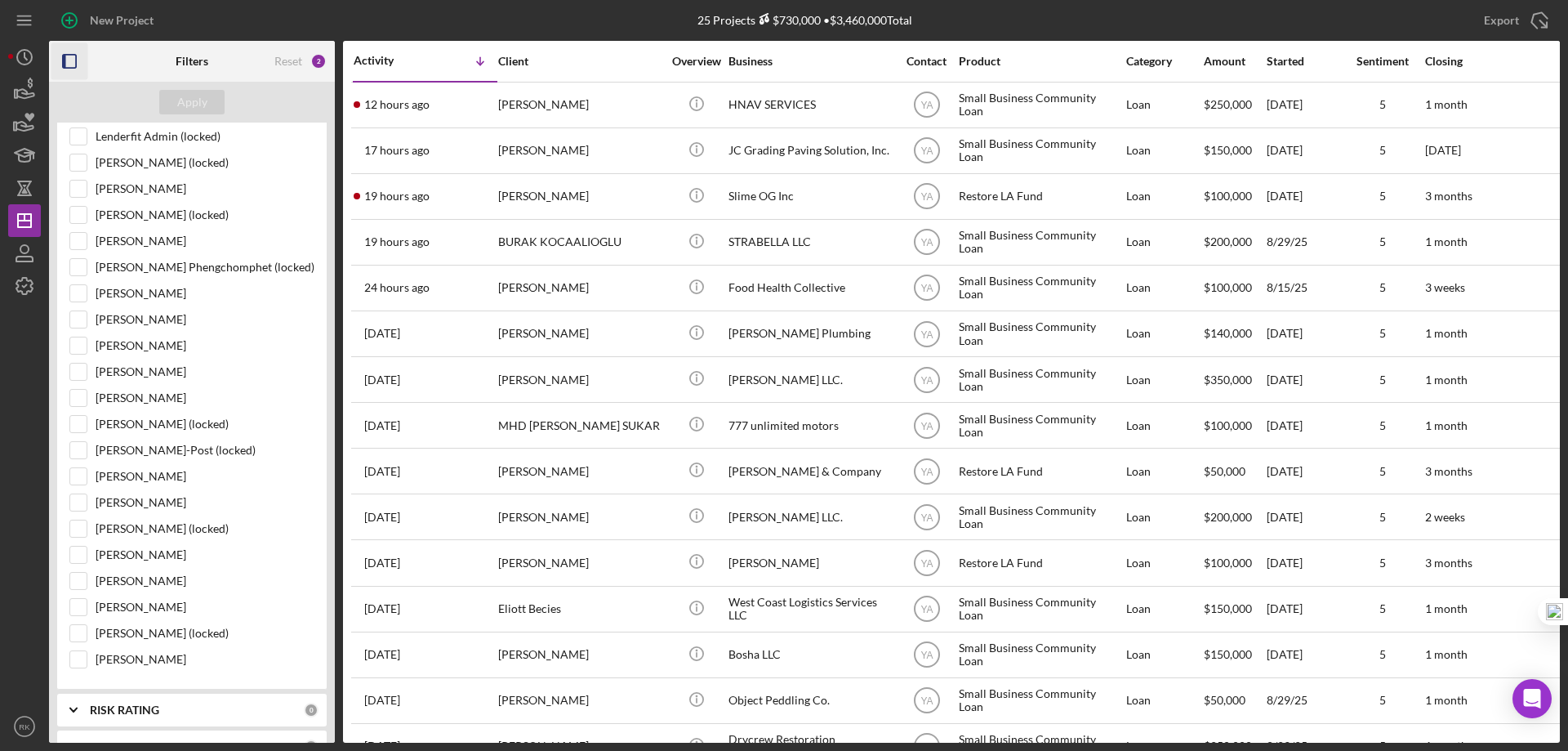
click at [74, 63] on icon "button" at bounding box center [69, 62] width 37 height 37
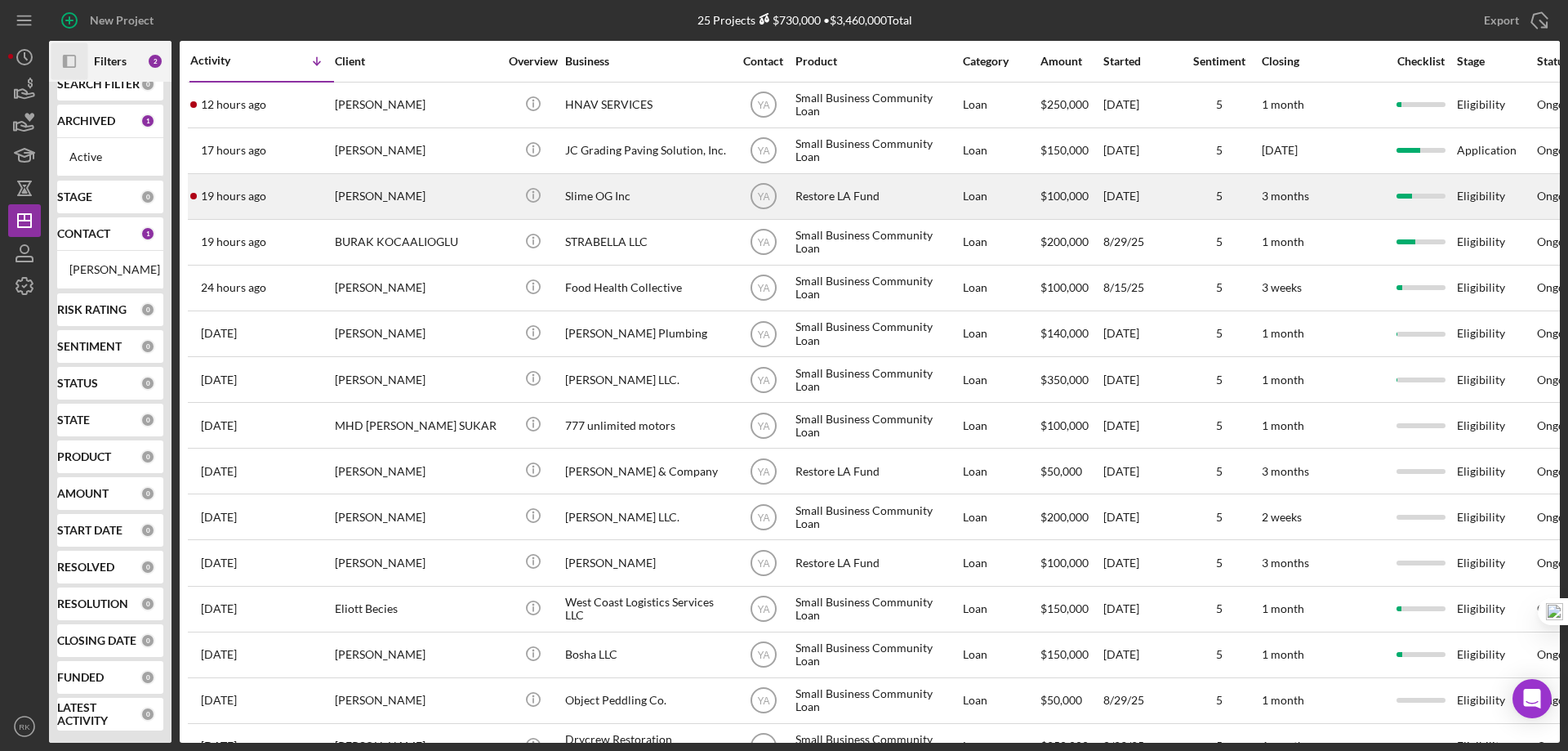
scroll to position [35, 0]
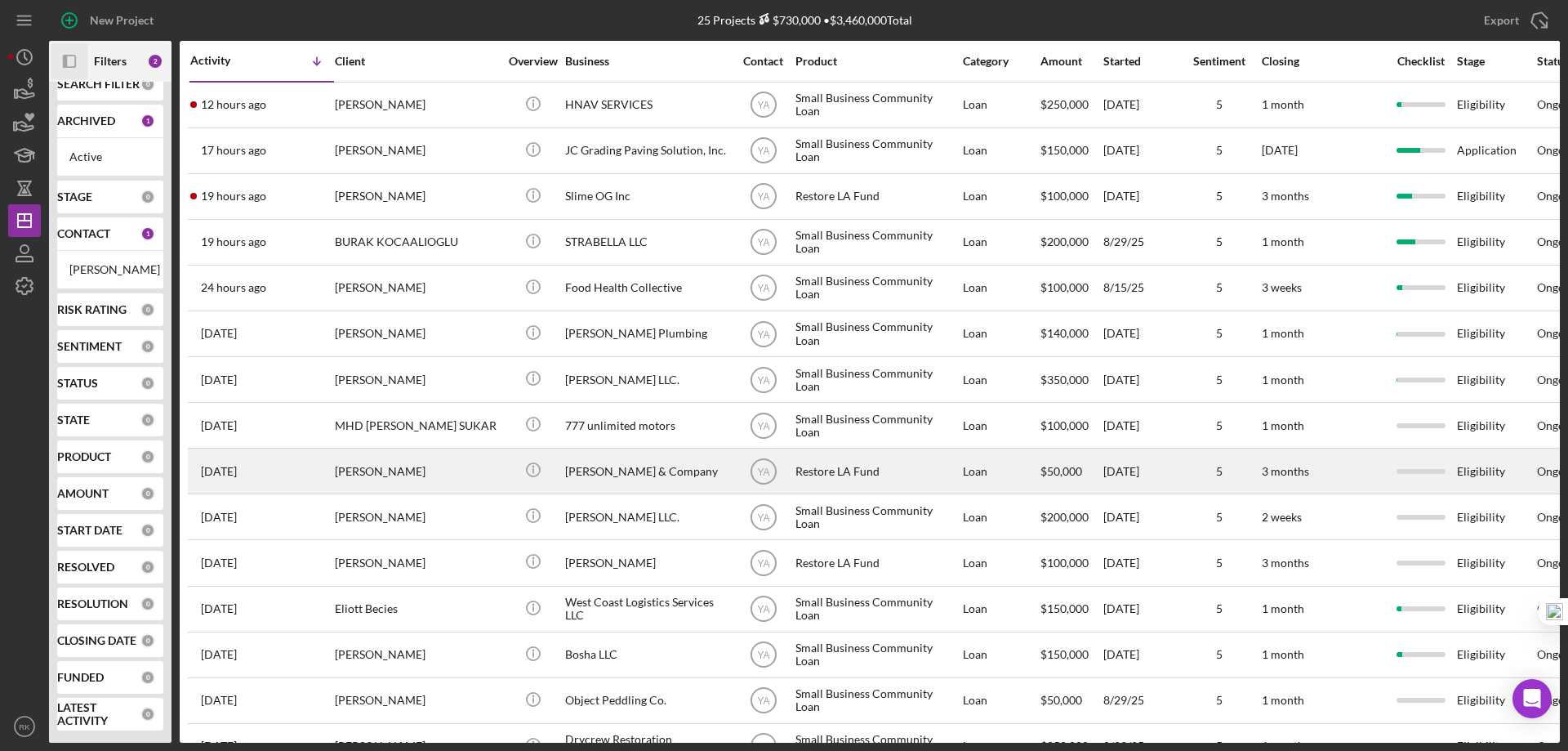
click at [407, 469] on div "Lawrence Charles" at bounding box center [416, 471] width 164 height 44
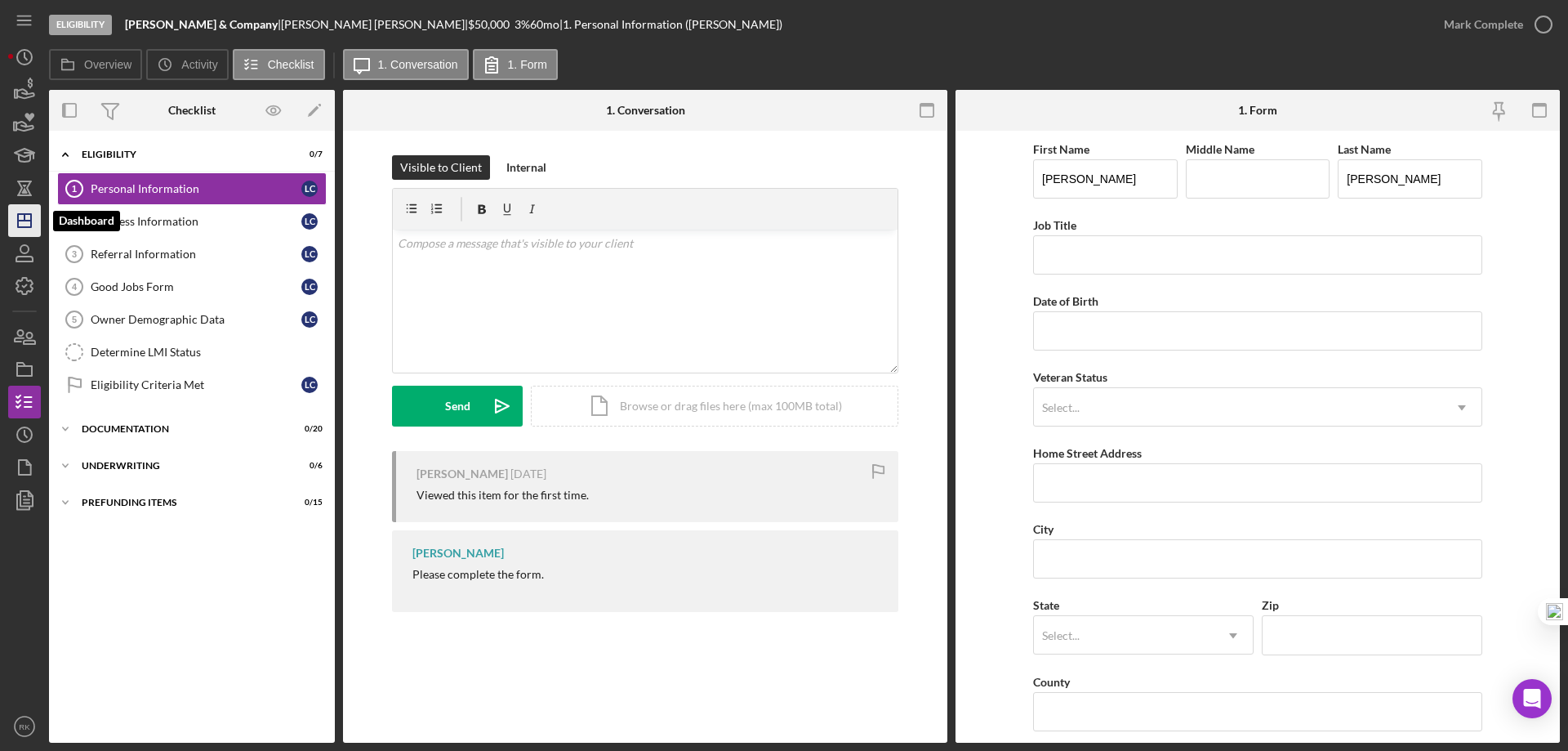
drag, startPoint x: 24, startPoint y: 220, endPoint x: 35, endPoint y: 225, distance: 12.1
click at [24, 220] on line "button" at bounding box center [24, 220] width 13 height 0
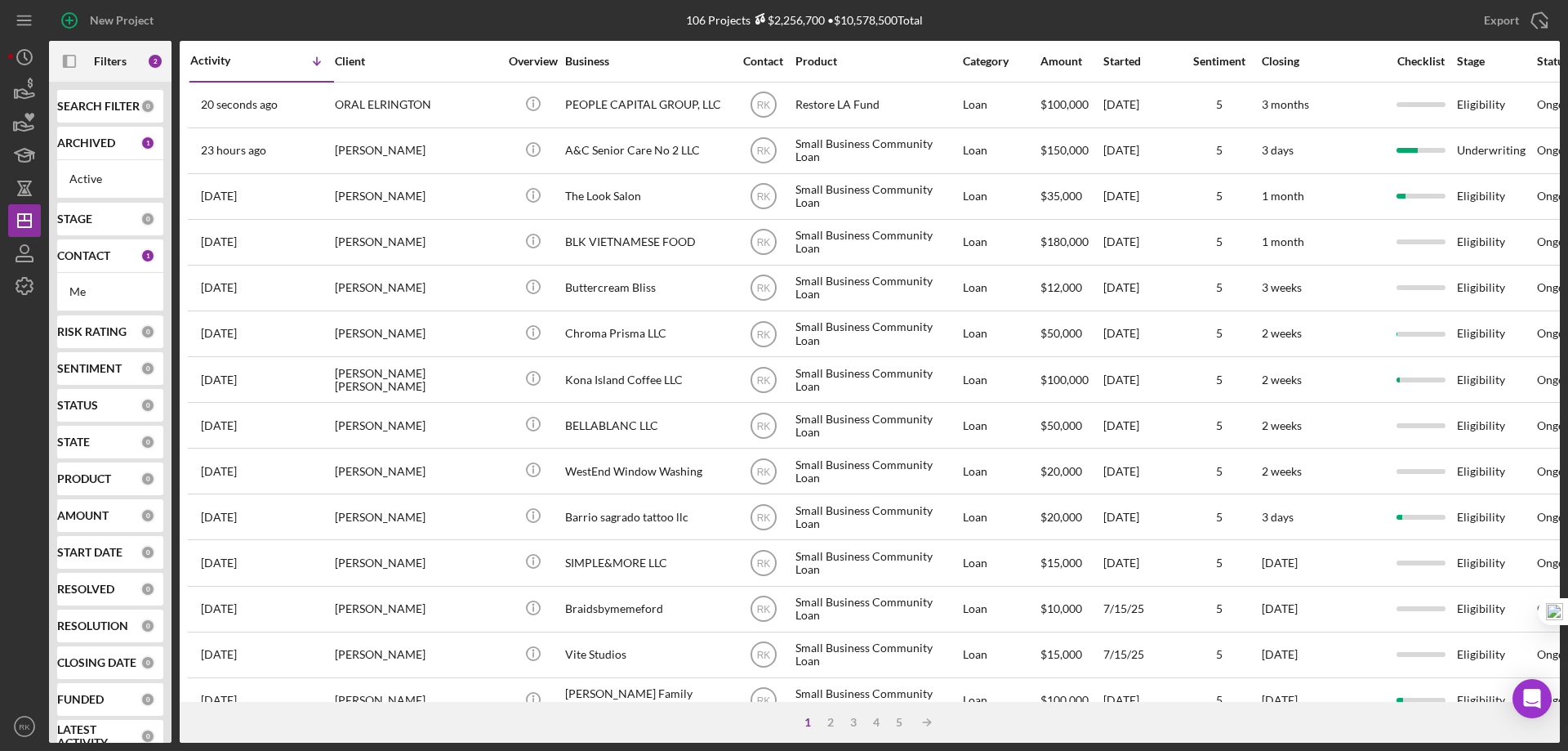
drag, startPoint x: 87, startPoint y: 254, endPoint x: 117, endPoint y: 304, distance: 58.3
click at [87, 254] on b "CONTACT" at bounding box center [84, 255] width 53 height 13
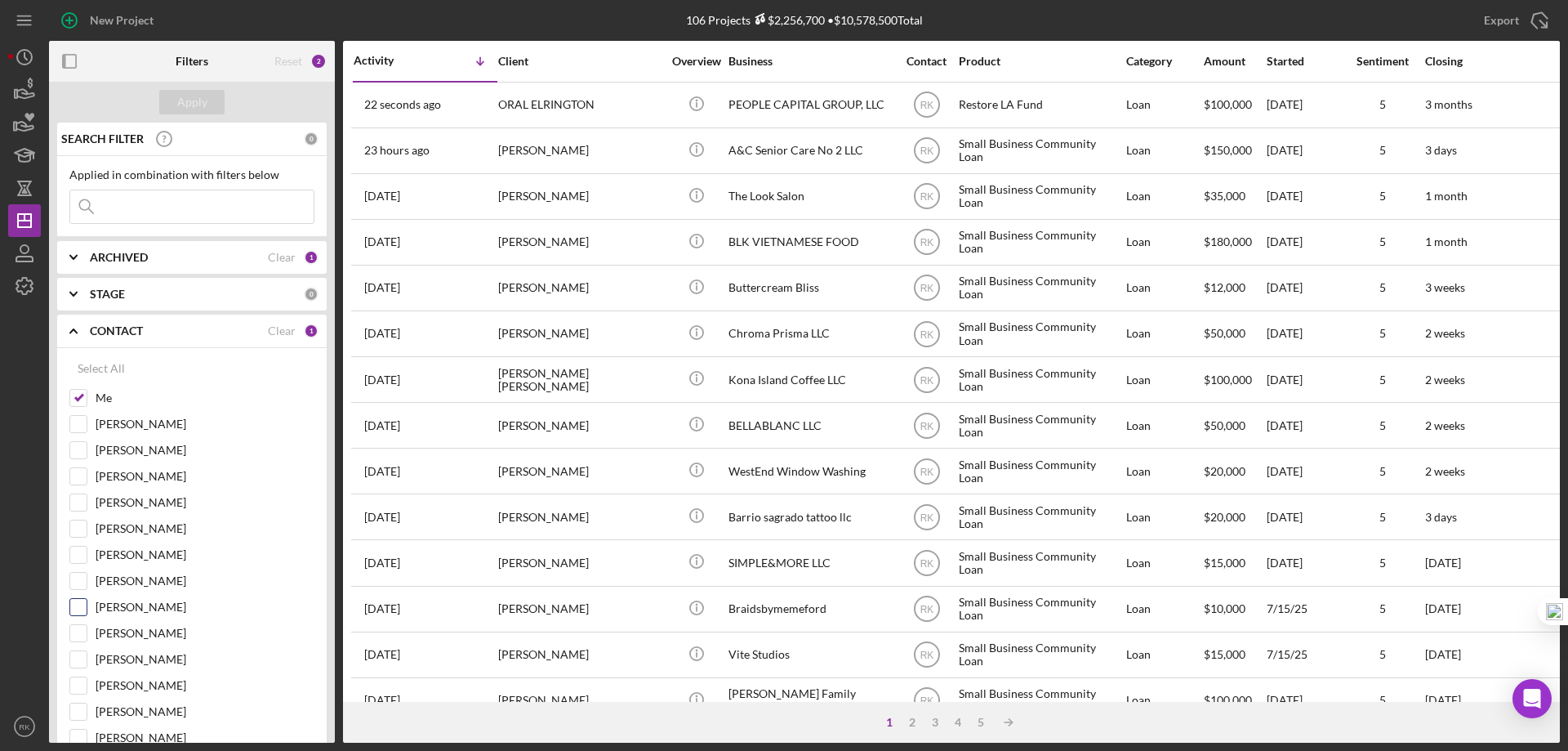
click at [81, 610] on input "Yash Abichandani" at bounding box center [78, 607] width 16 height 16
checkbox input "true"
click at [82, 394] on input "Me" at bounding box center [78, 398] width 16 height 16
checkbox input "false"
click at [191, 112] on div "Apply" at bounding box center [192, 102] width 30 height 25
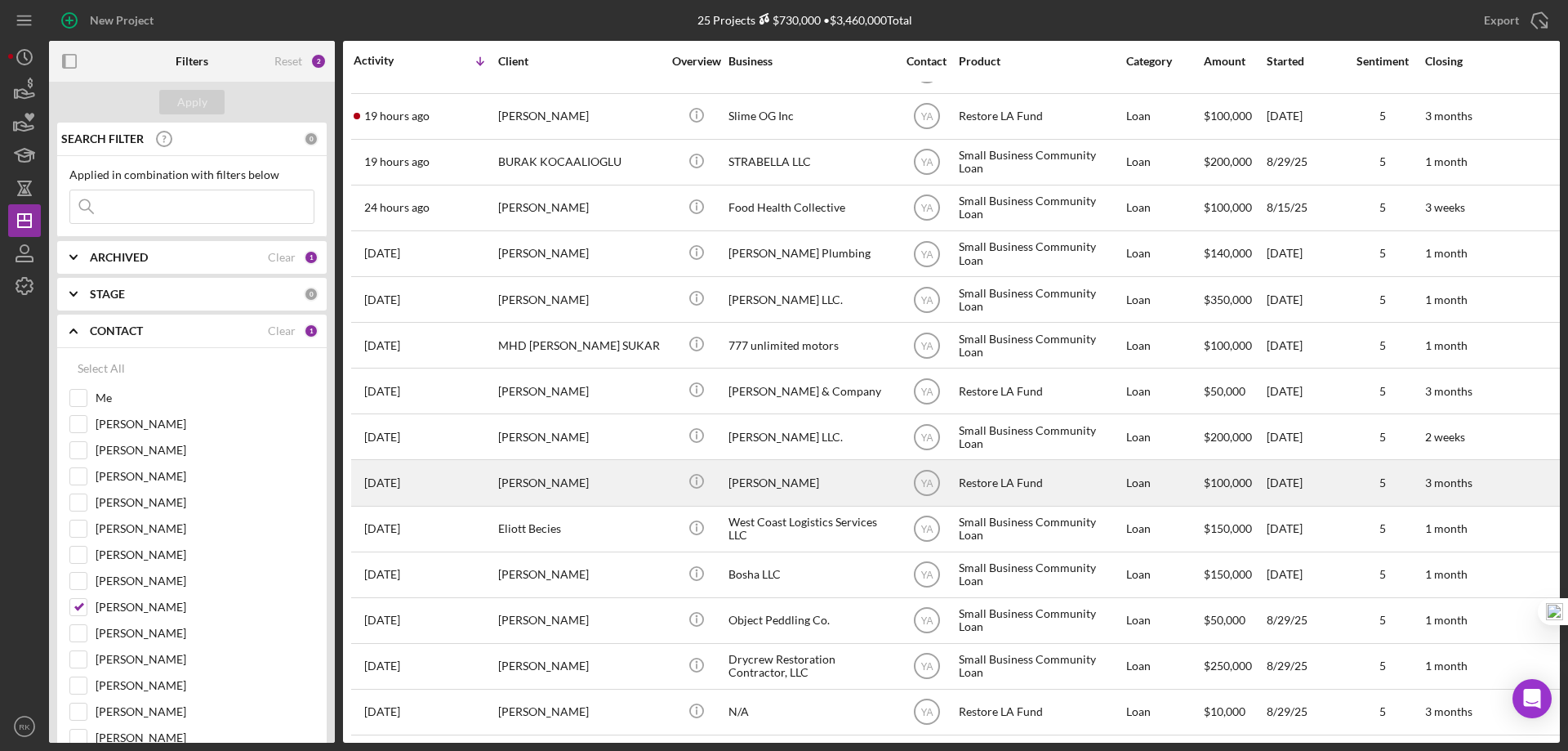
scroll to position [81, 0]
click at [574, 476] on div "Solomon Enobabor" at bounding box center [580, 482] width 164 height 44
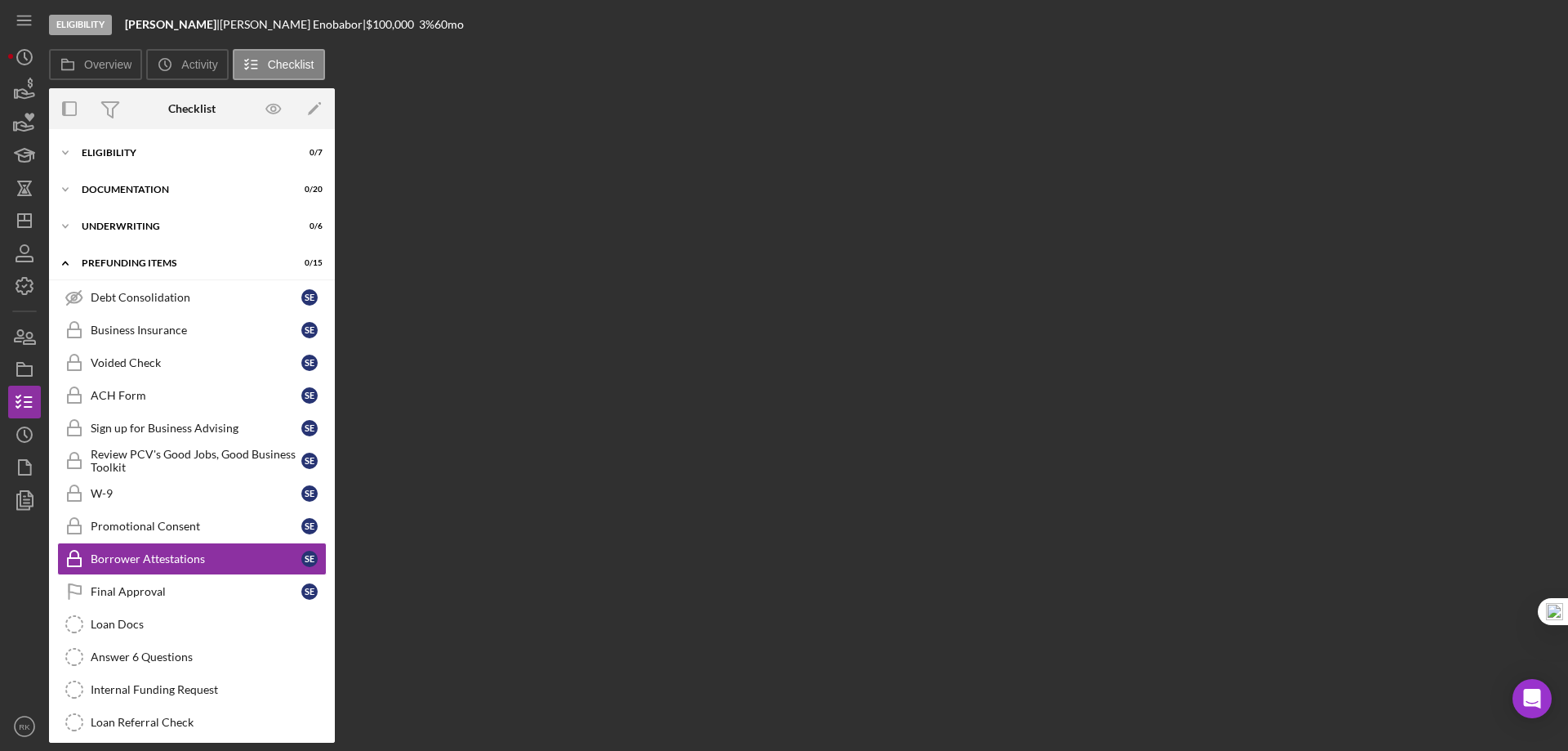
scroll to position [45, 0]
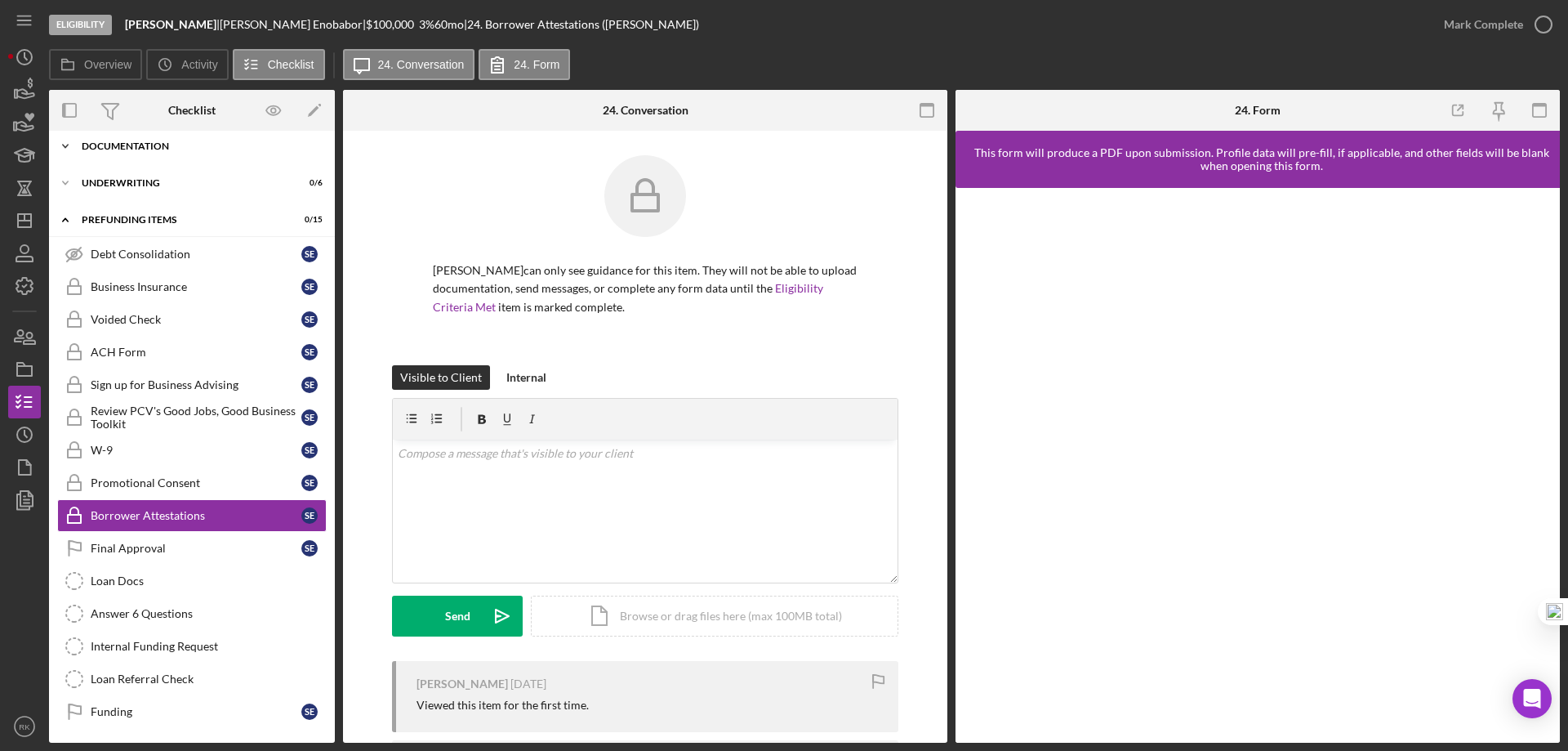
click at [136, 159] on div "Icon/Expander Documentation 0 / 20" at bounding box center [192, 147] width 286 height 33
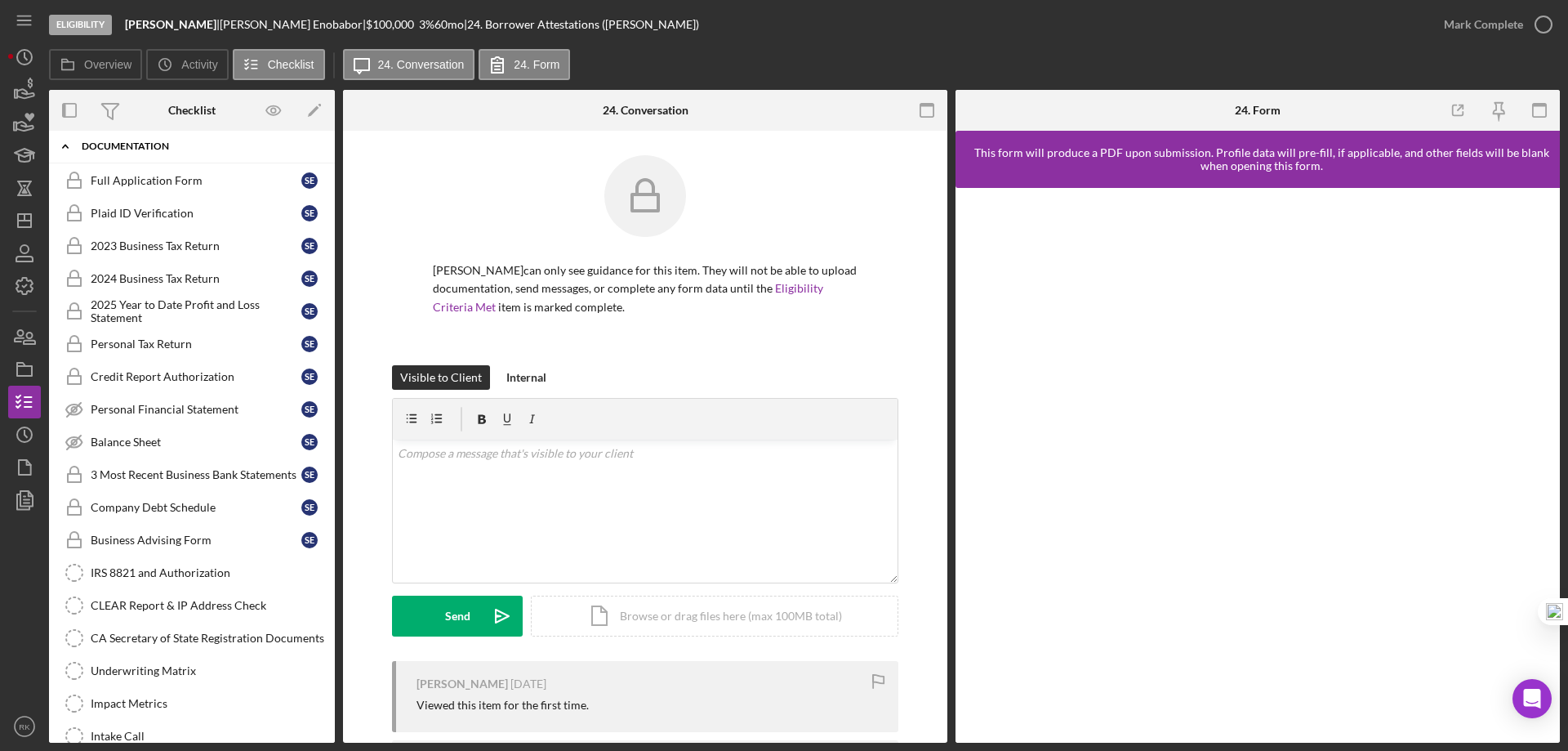
click at [113, 148] on div "Documentation" at bounding box center [198, 146] width 233 height 9
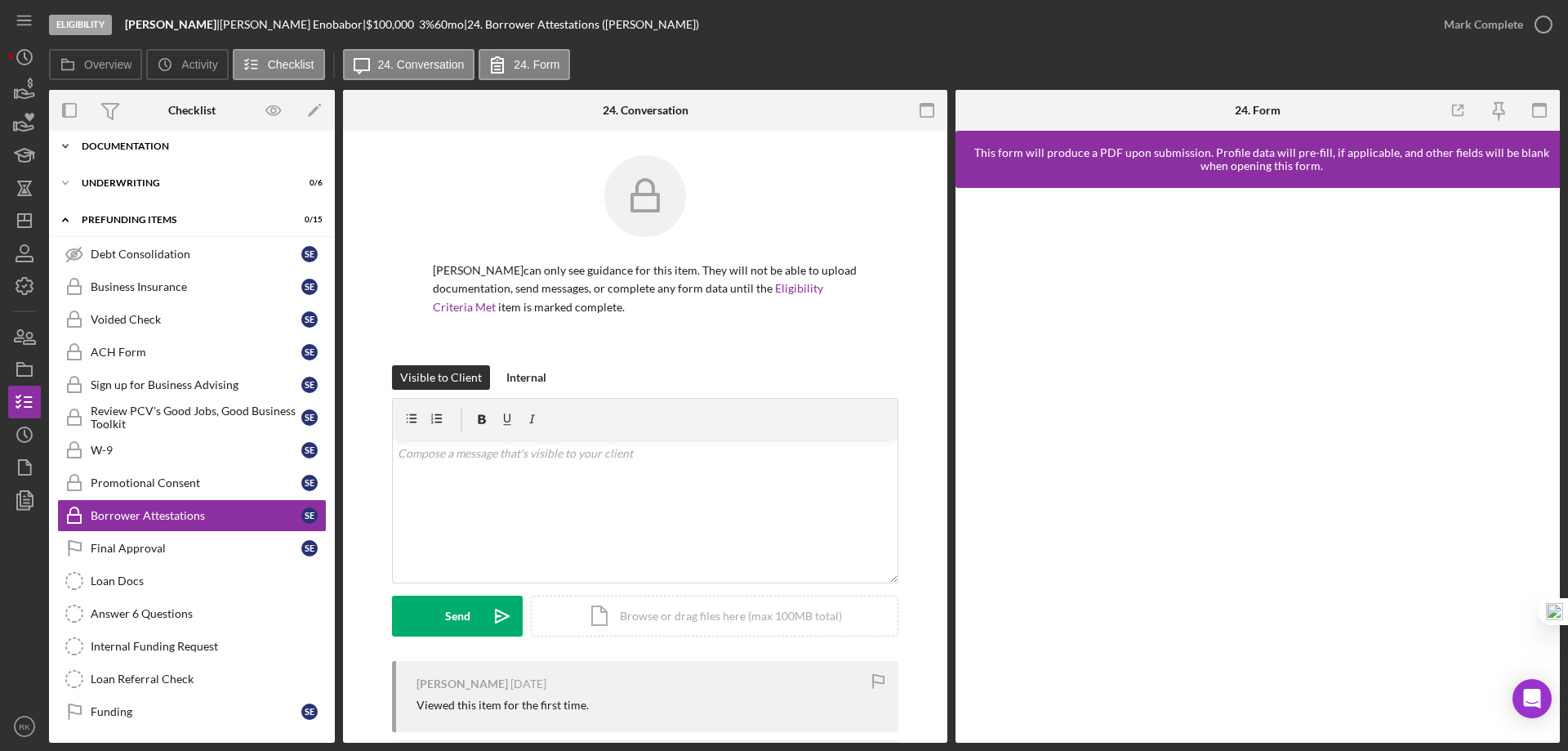
click at [101, 148] on div "Documentation" at bounding box center [198, 146] width 233 height 9
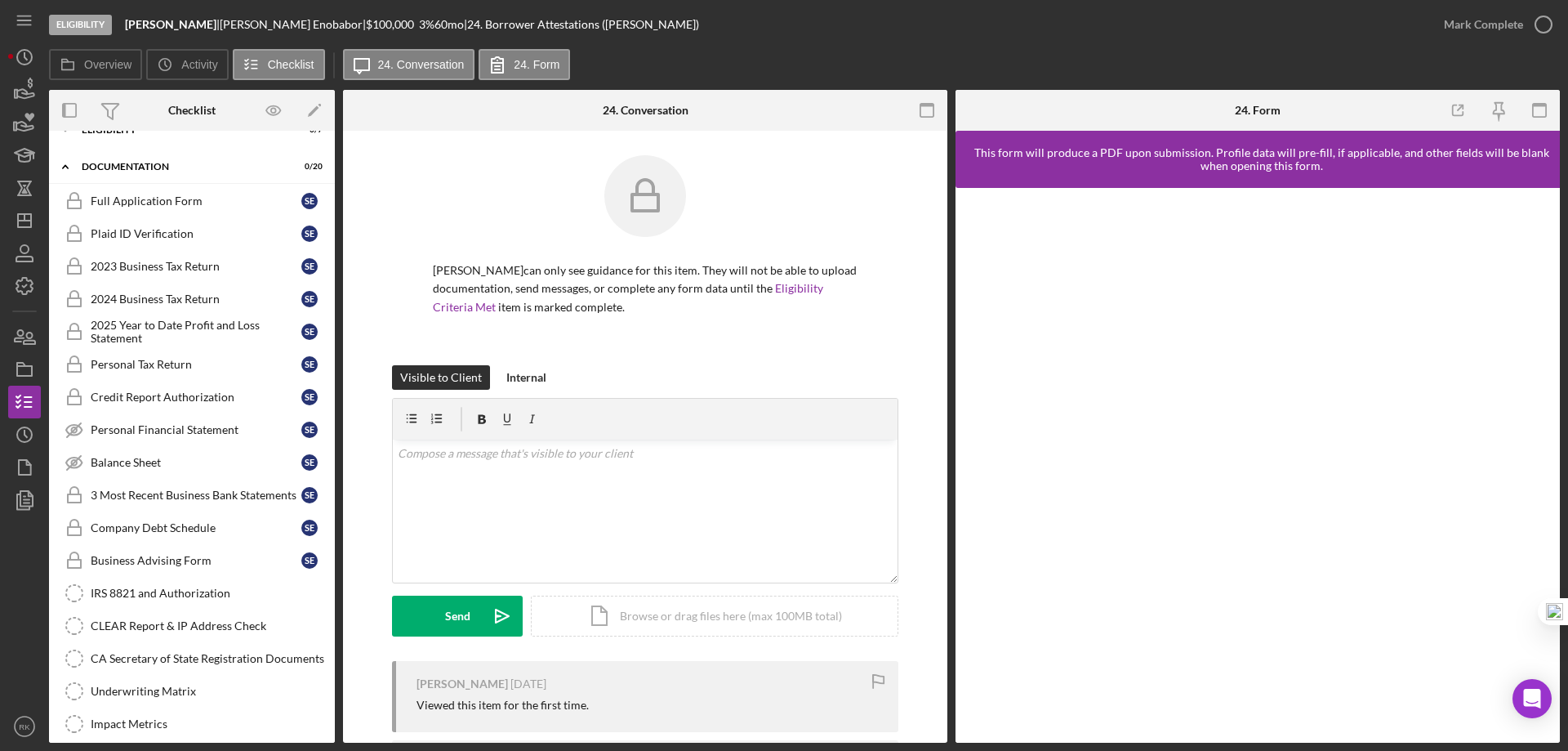
scroll to position [0, 0]
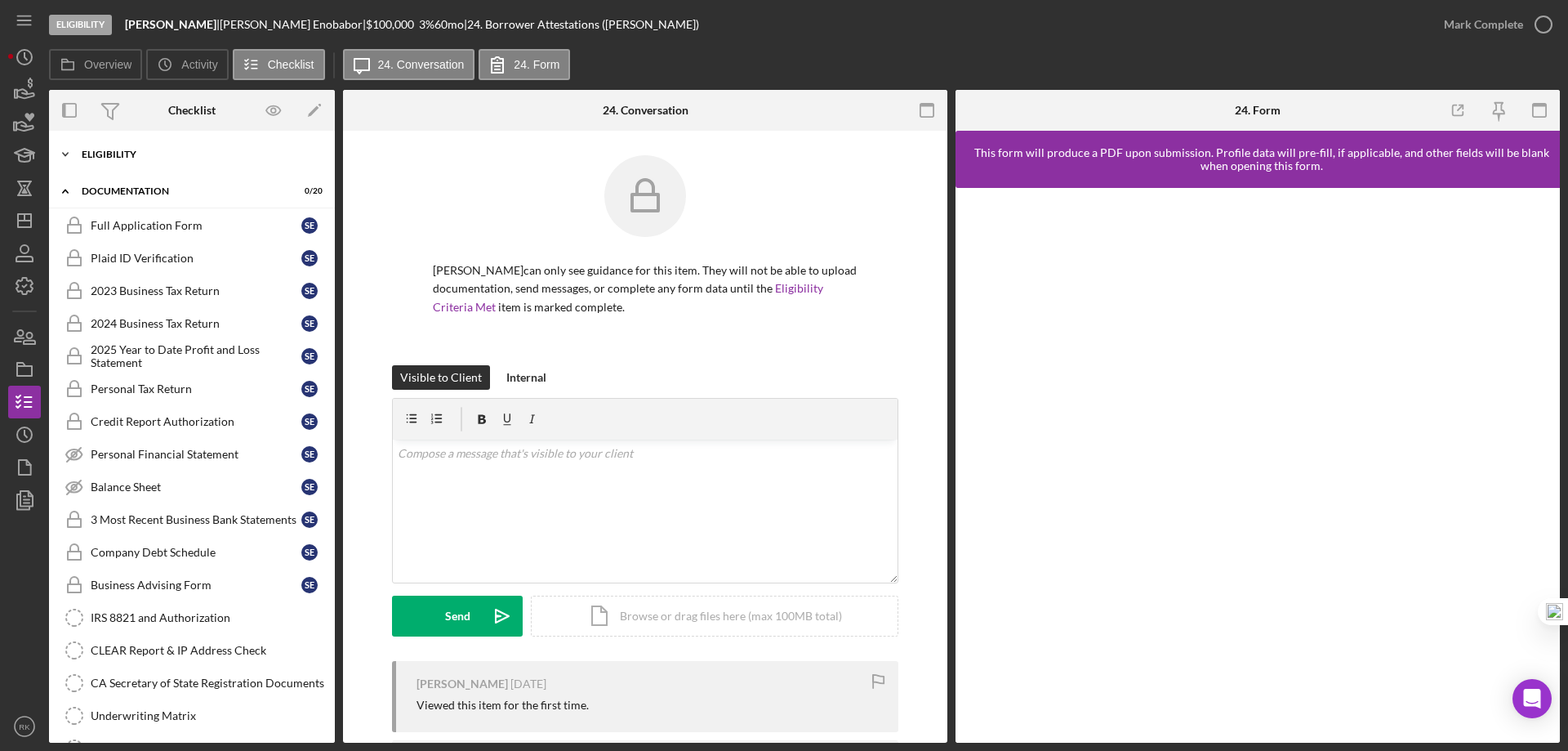
click at [106, 159] on div "Eligibility" at bounding box center [198, 153] width 233 height 9
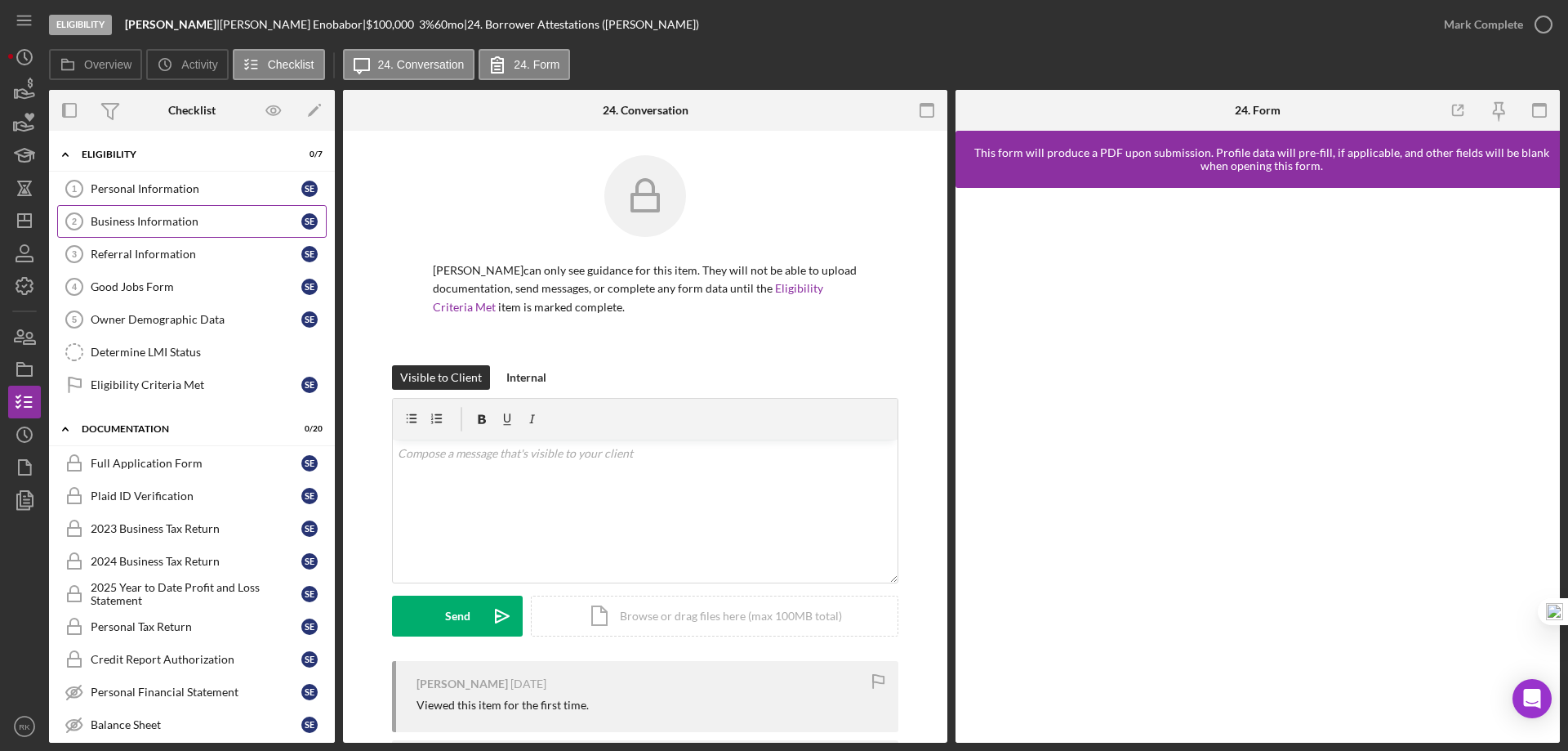
click at [159, 205] on link "Business Information 2 Business Information S E" at bounding box center [192, 221] width 270 height 33
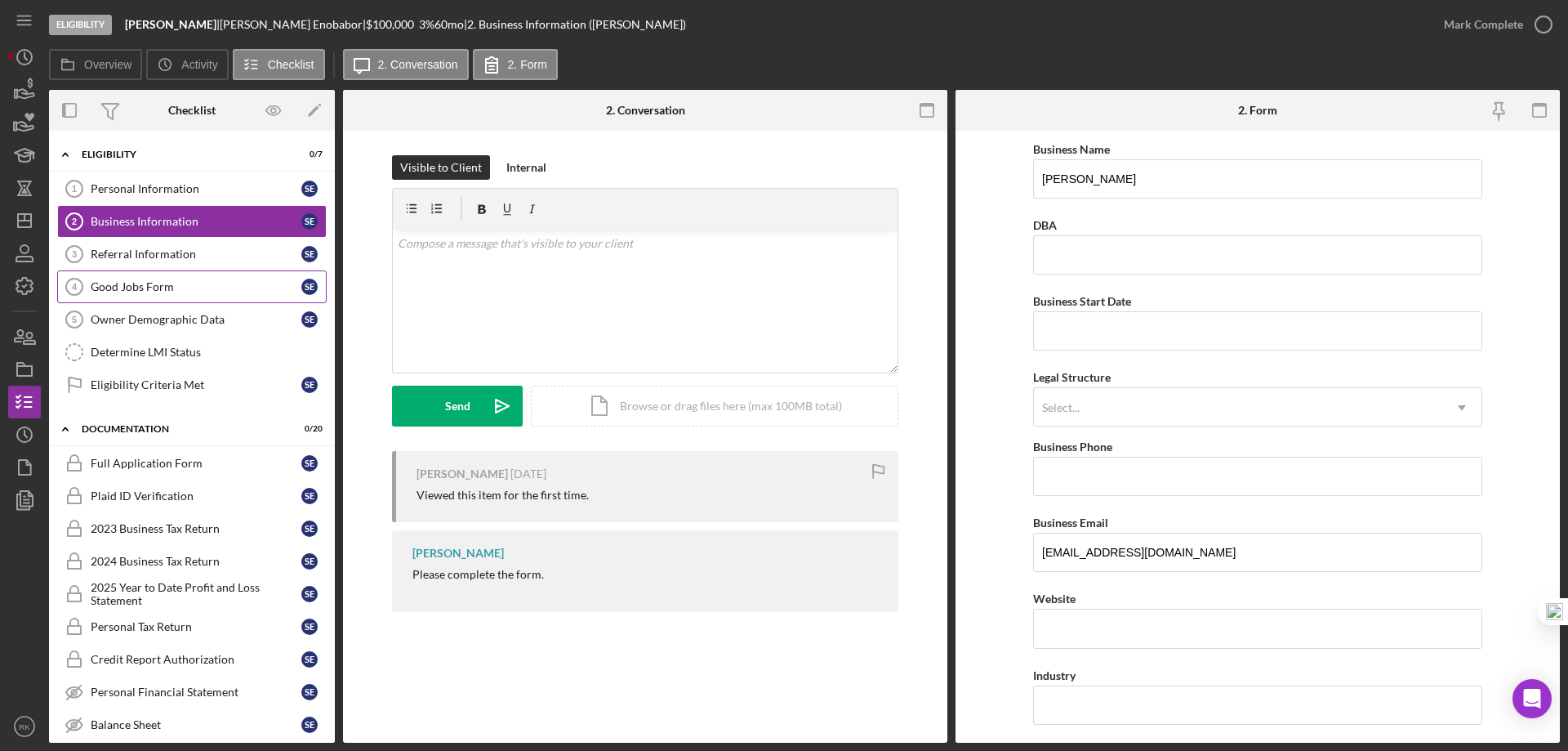
click at [168, 281] on div "Good Jobs Form" at bounding box center [196, 286] width 211 height 13
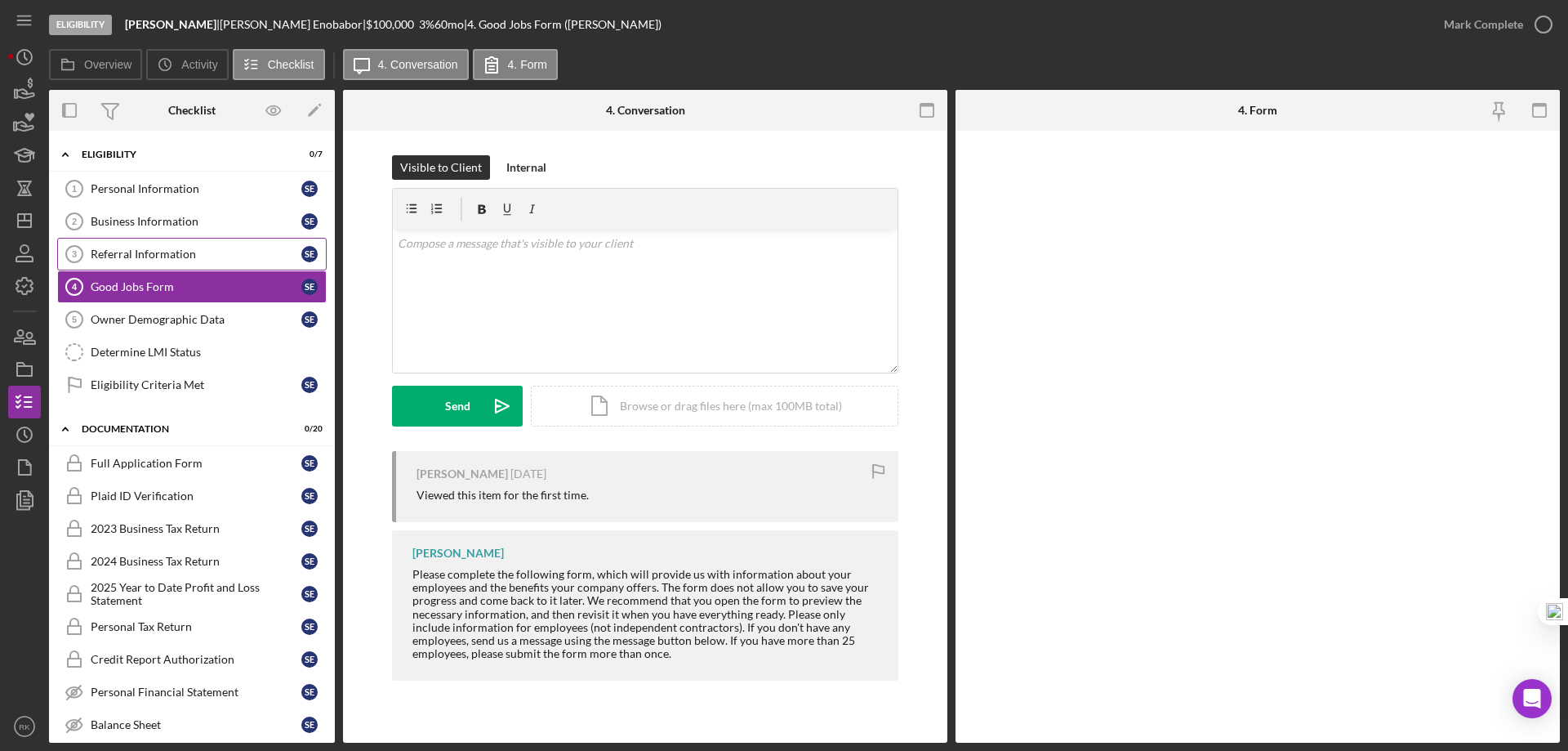
click at [165, 253] on div "Referral Information" at bounding box center [196, 254] width 211 height 13
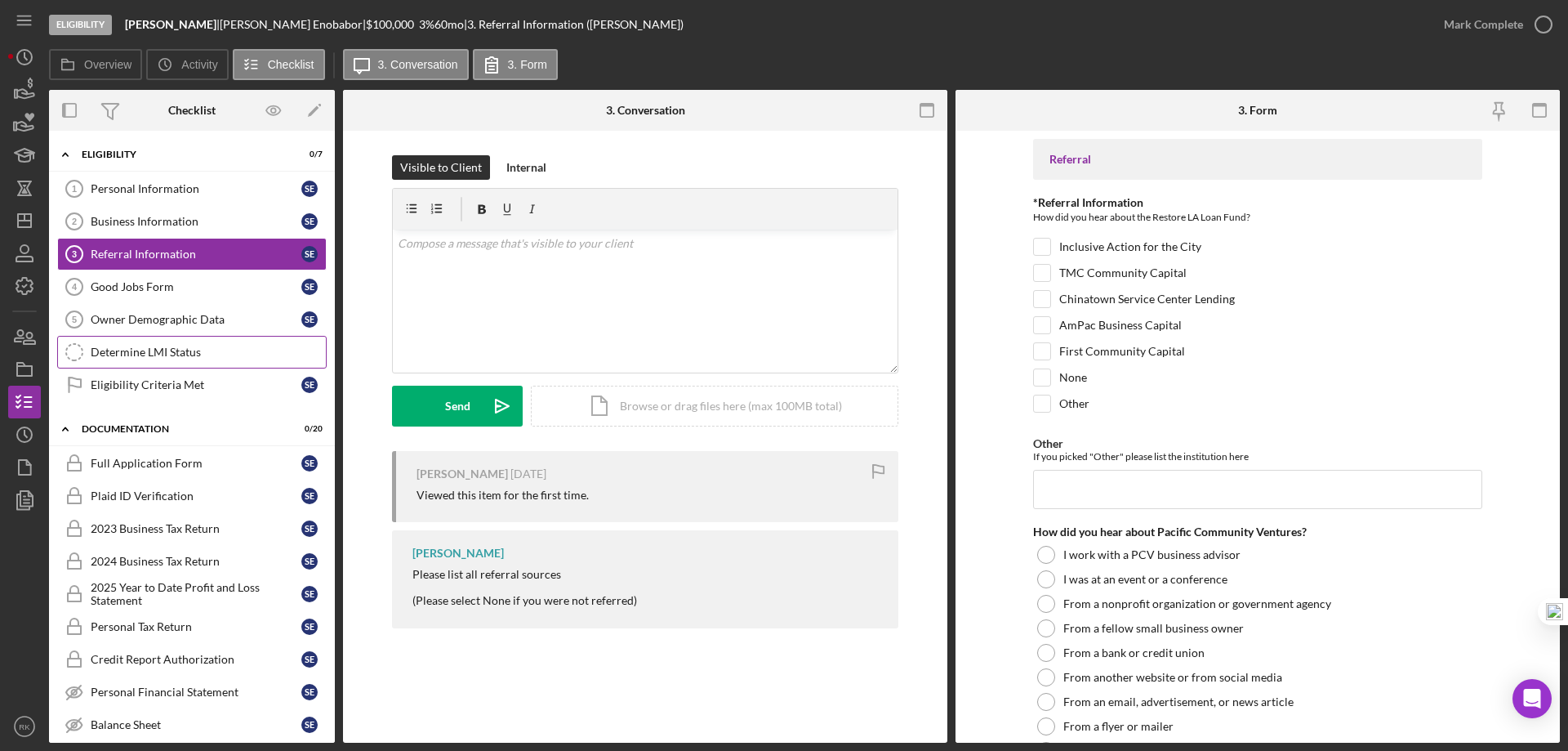
click at [153, 357] on div "Determine LMI Status" at bounding box center [208, 351] width 236 height 13
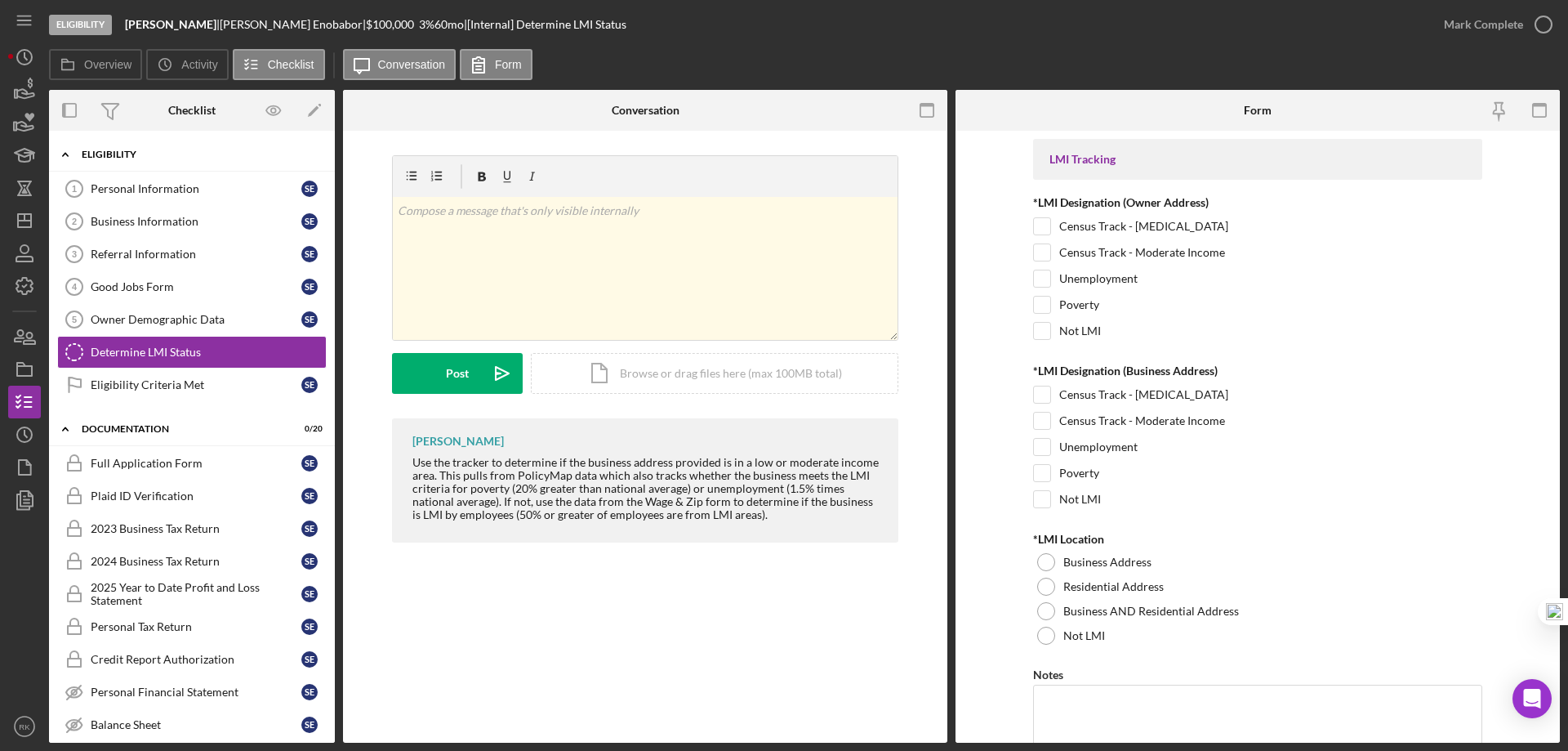
click at [111, 159] on div "Eligibility" at bounding box center [198, 153] width 233 height 9
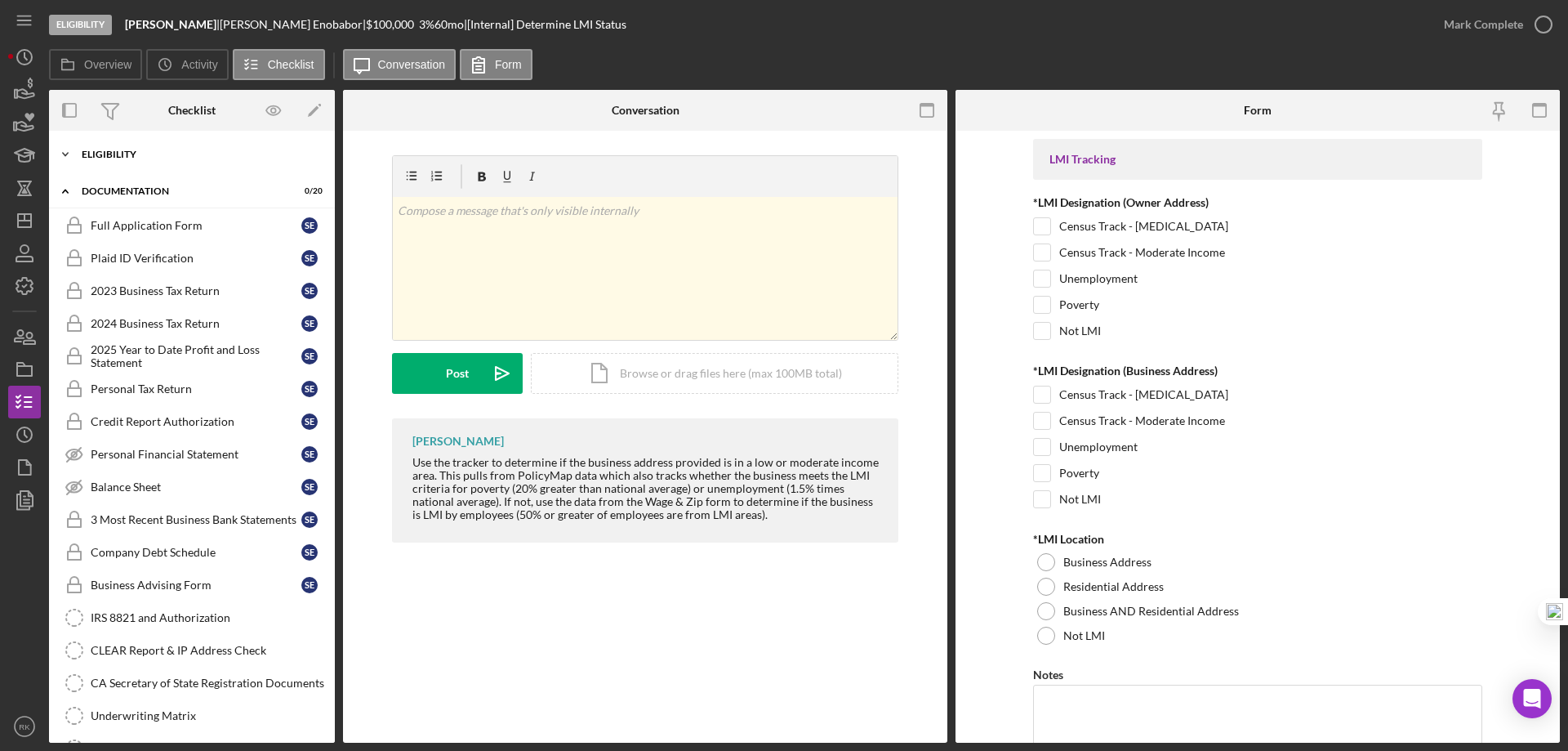
click at [111, 153] on div "Eligibility" at bounding box center [198, 153] width 233 height 9
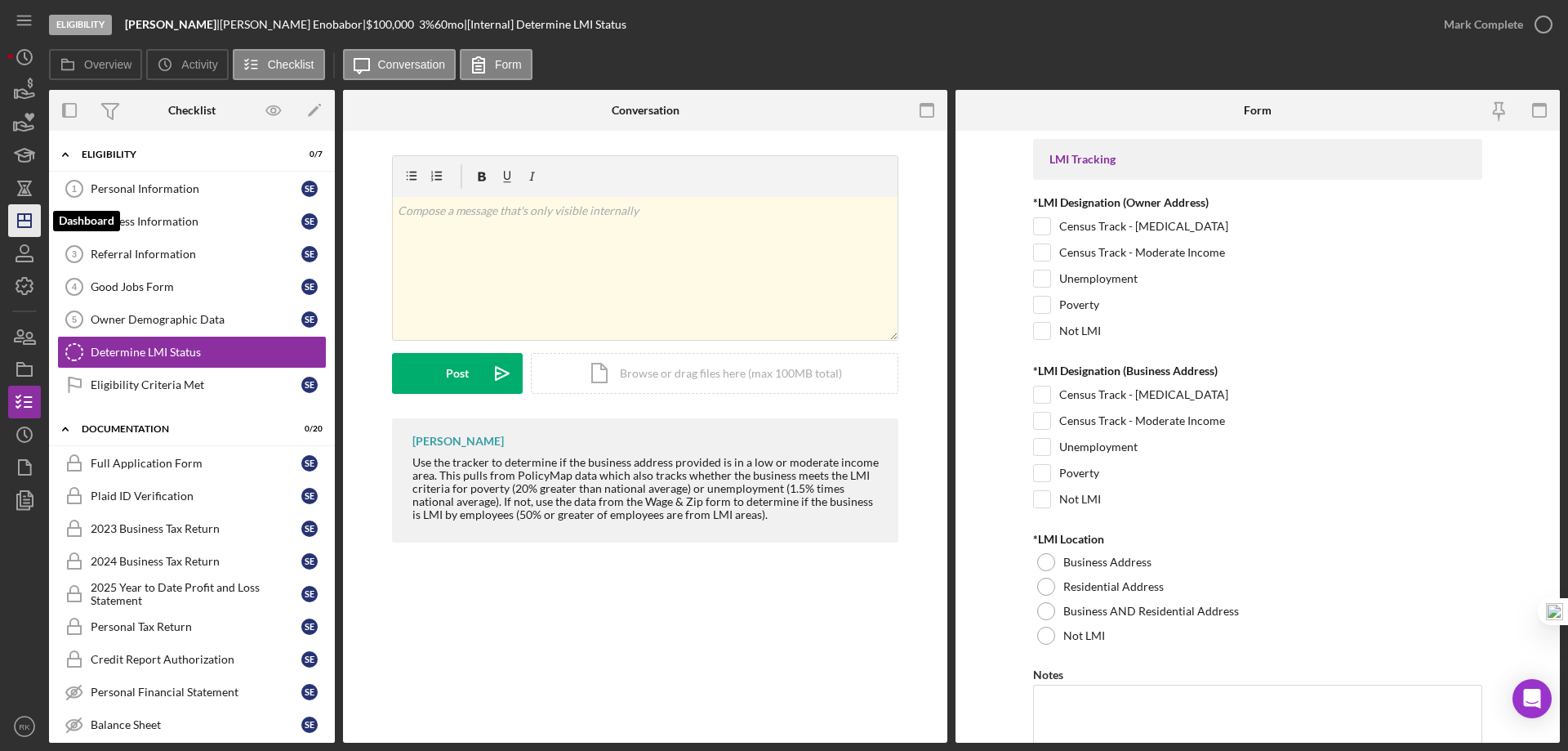
click at [31, 225] on polygon "button" at bounding box center [24, 220] width 13 height 13
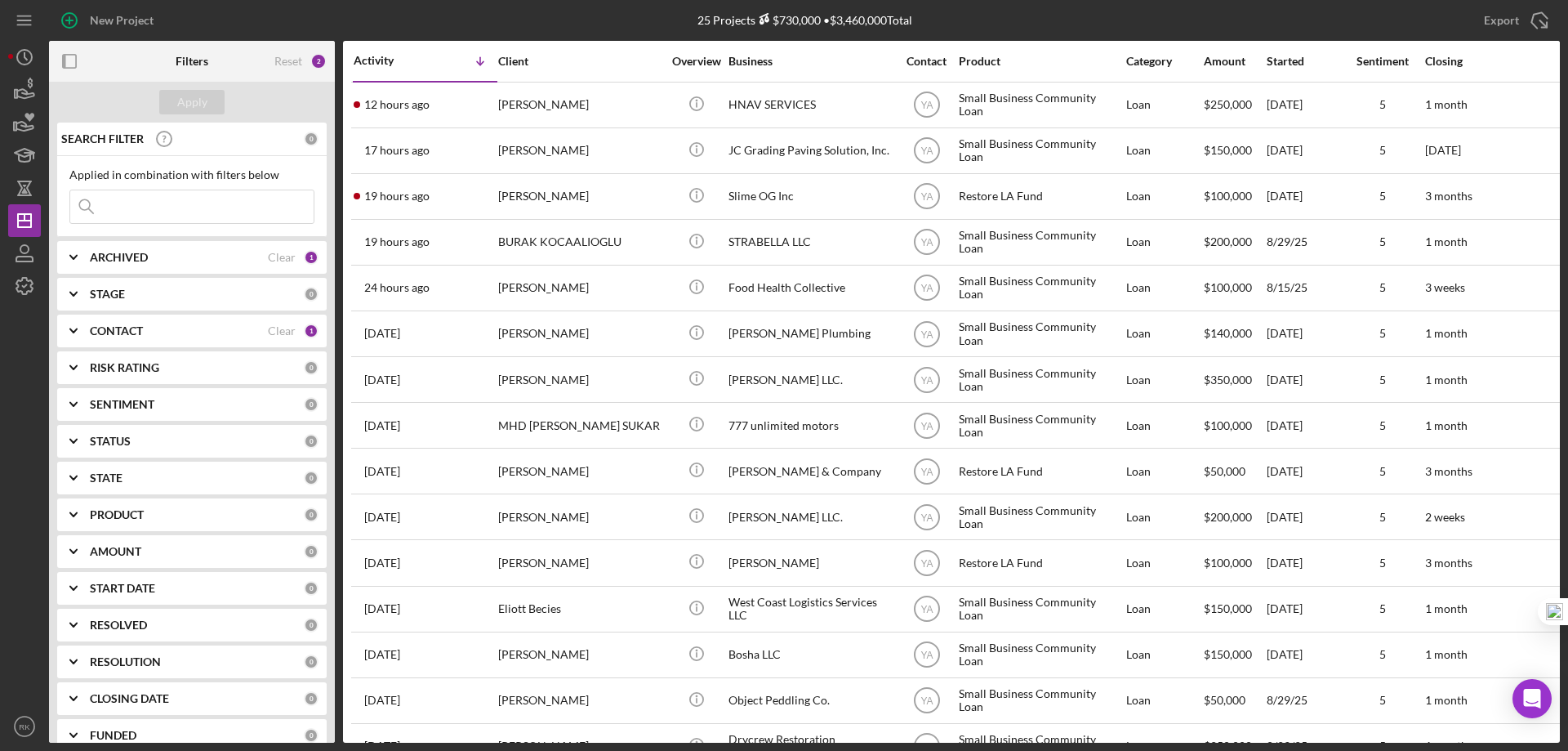
click at [130, 332] on b "CONTACT" at bounding box center [117, 330] width 53 height 13
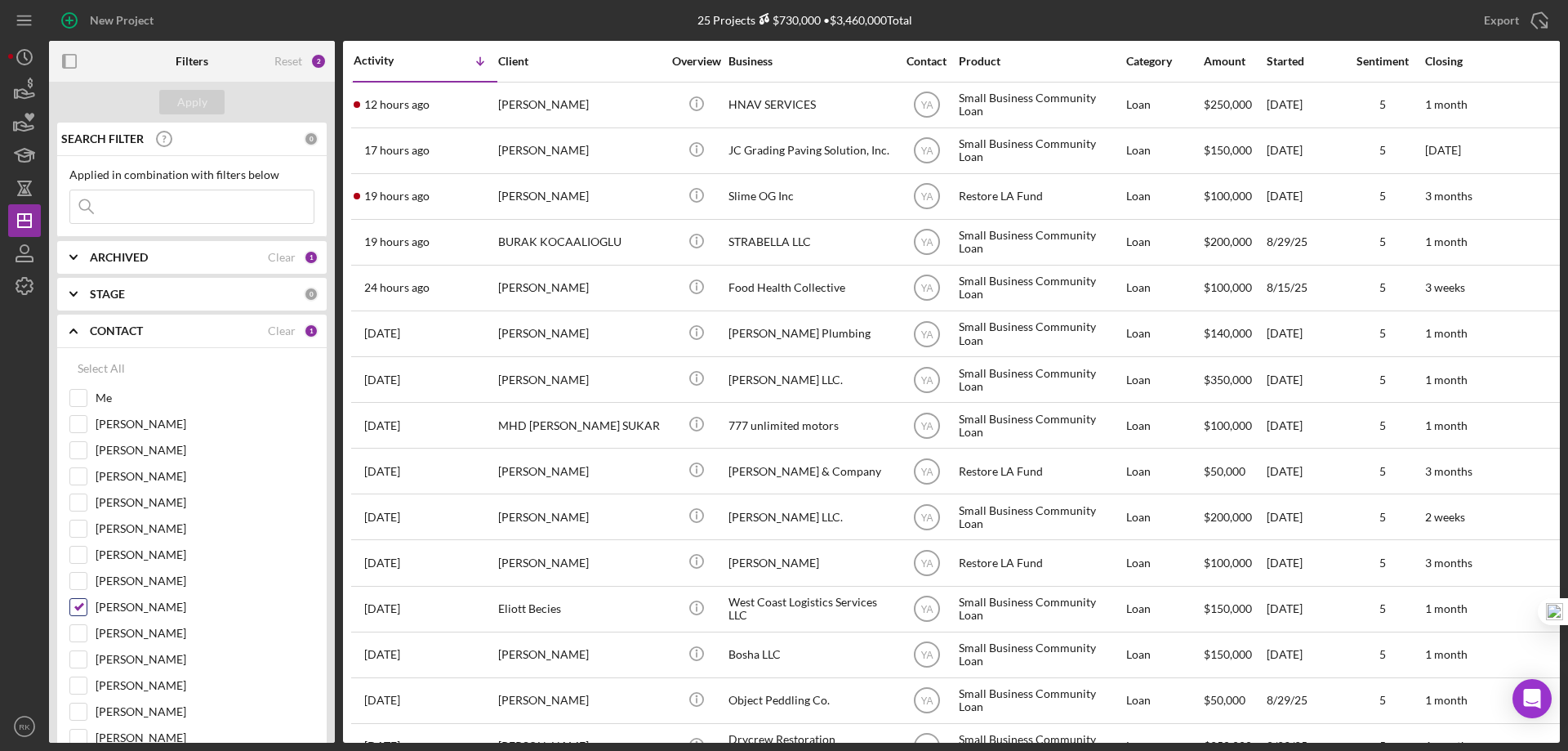
click at [75, 604] on input "Yash Abichandani" at bounding box center [78, 607] width 16 height 16
checkbox input "false"
click at [82, 397] on input "Me" at bounding box center [78, 398] width 16 height 16
checkbox input "true"
click at [198, 97] on div "Apply" at bounding box center [192, 102] width 30 height 25
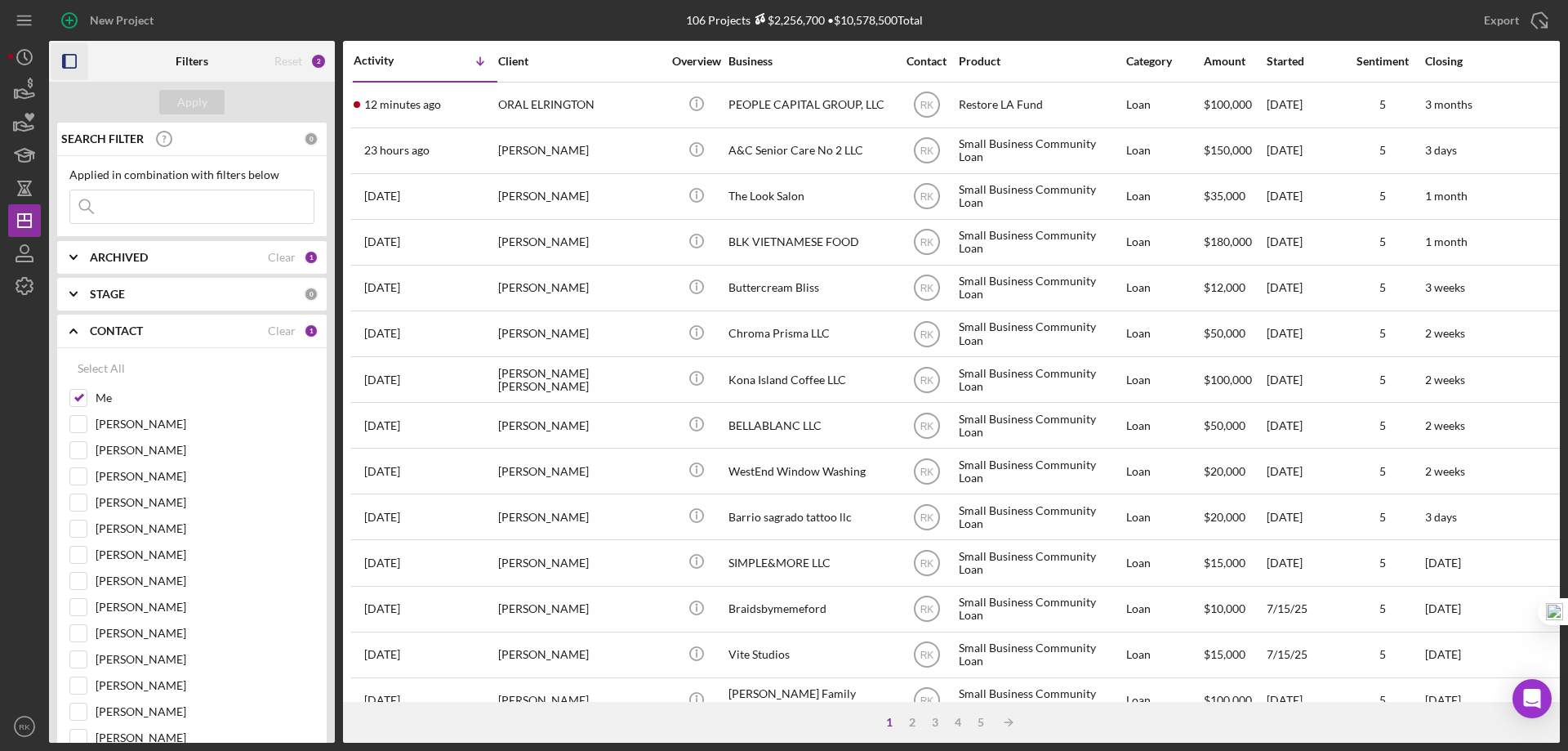
click at [74, 62] on icon "button" at bounding box center [69, 62] width 37 height 37
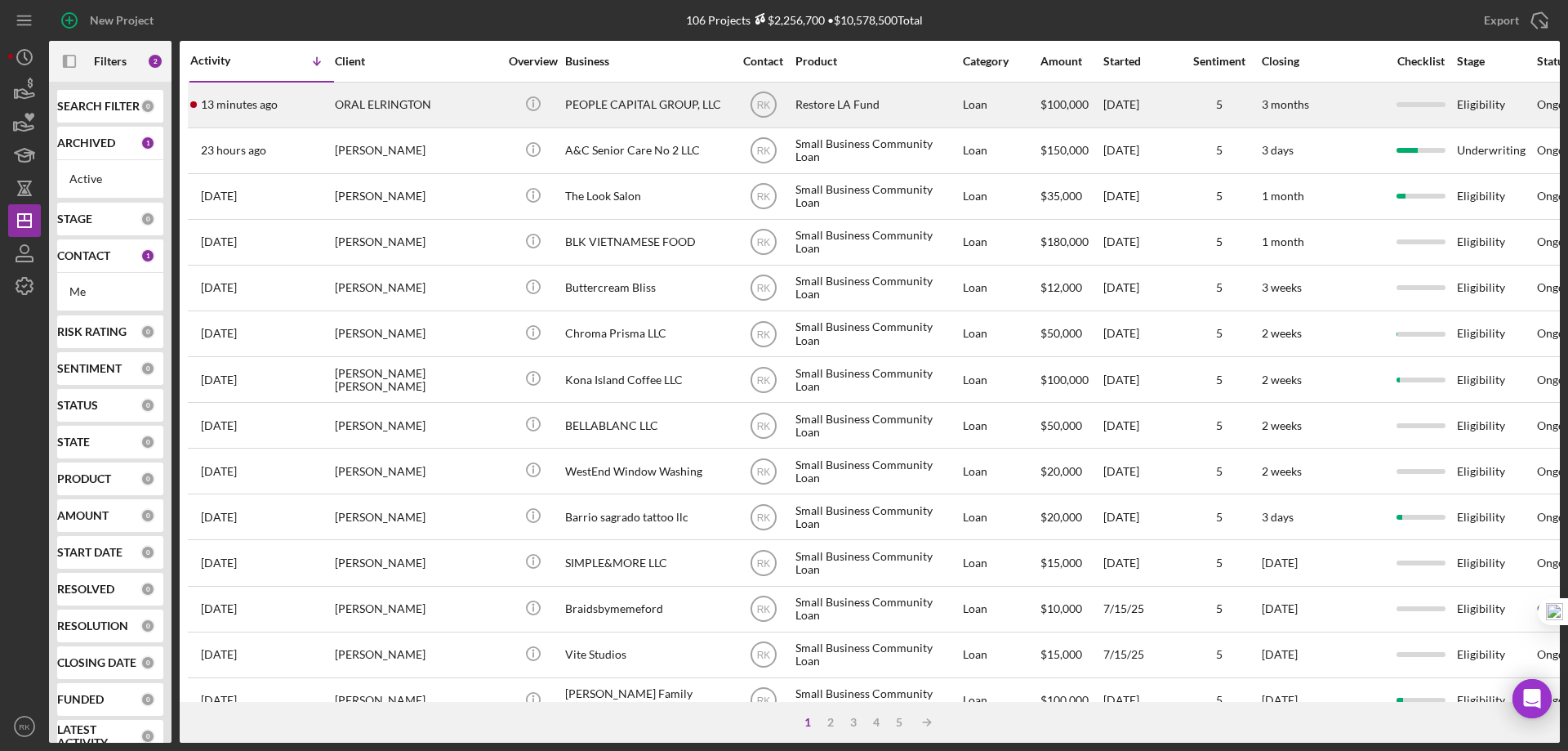
click at [434, 108] on div "ORAL ELRINGTON" at bounding box center [416, 105] width 164 height 44
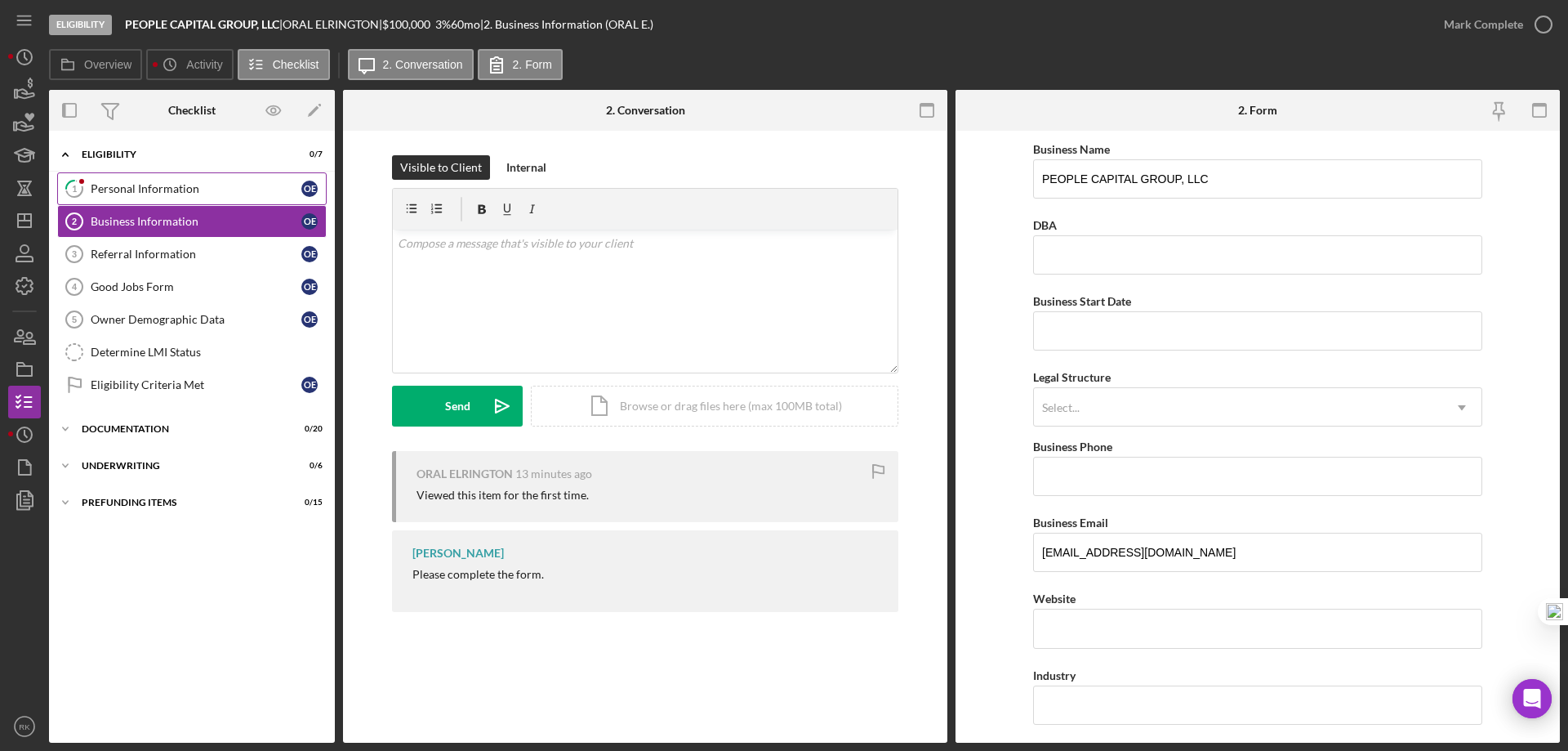
click at [147, 197] on link "1 Personal Information O E" at bounding box center [192, 189] width 270 height 33
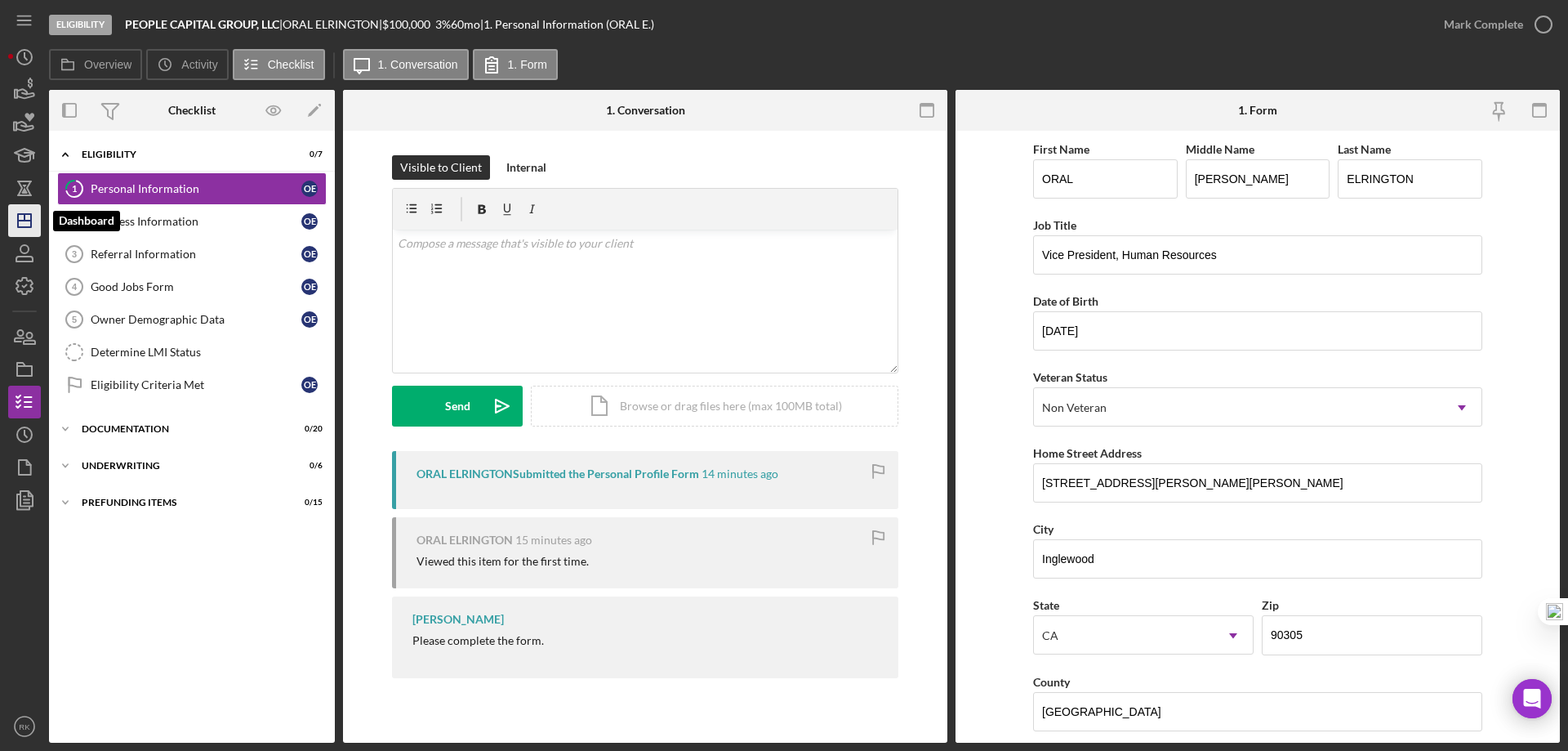
click at [33, 222] on icon "Icon/Dashboard" at bounding box center [25, 221] width 41 height 41
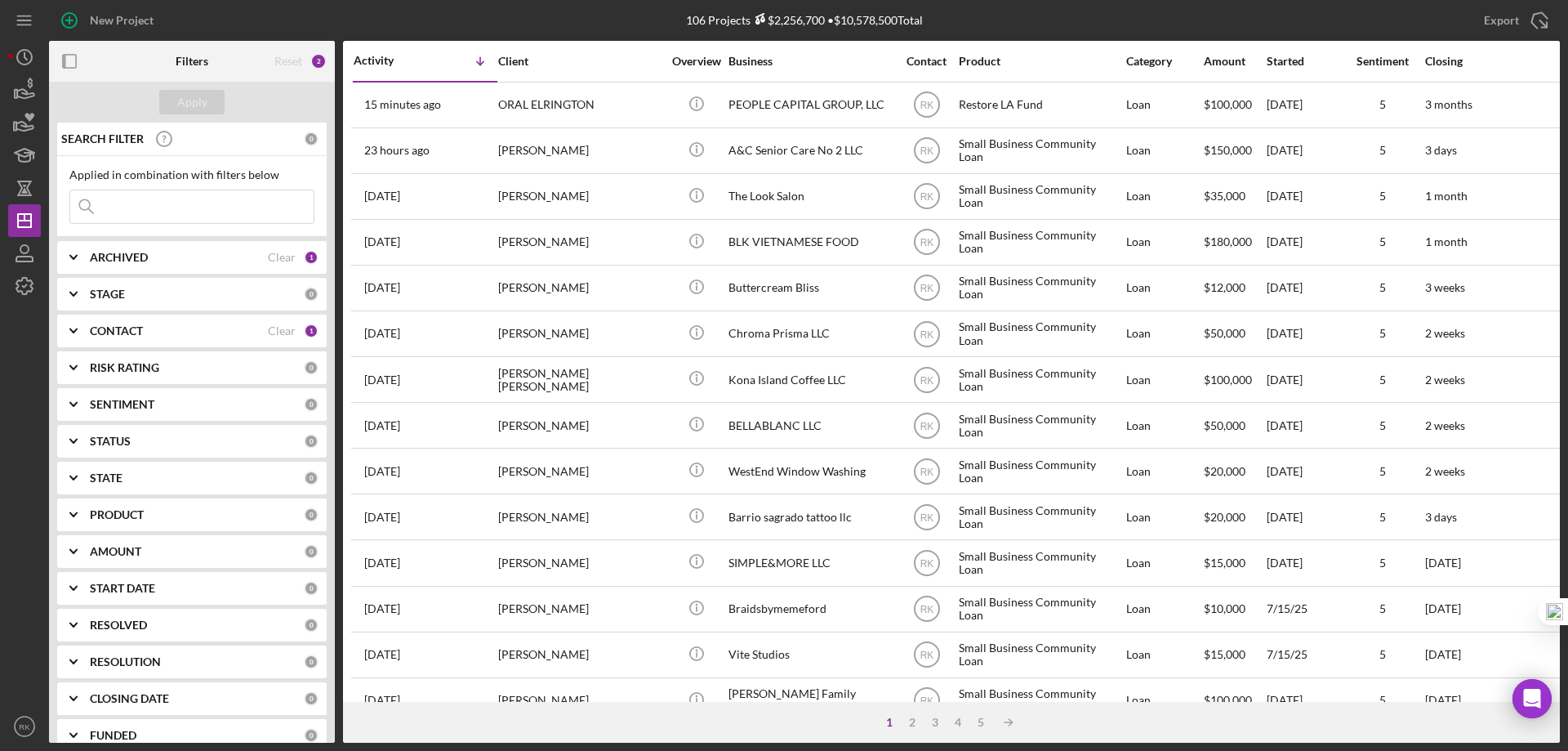
click at [69, 64] on icon "button" at bounding box center [69, 62] width 37 height 37
